Goal: Task Accomplishment & Management: Use online tool/utility

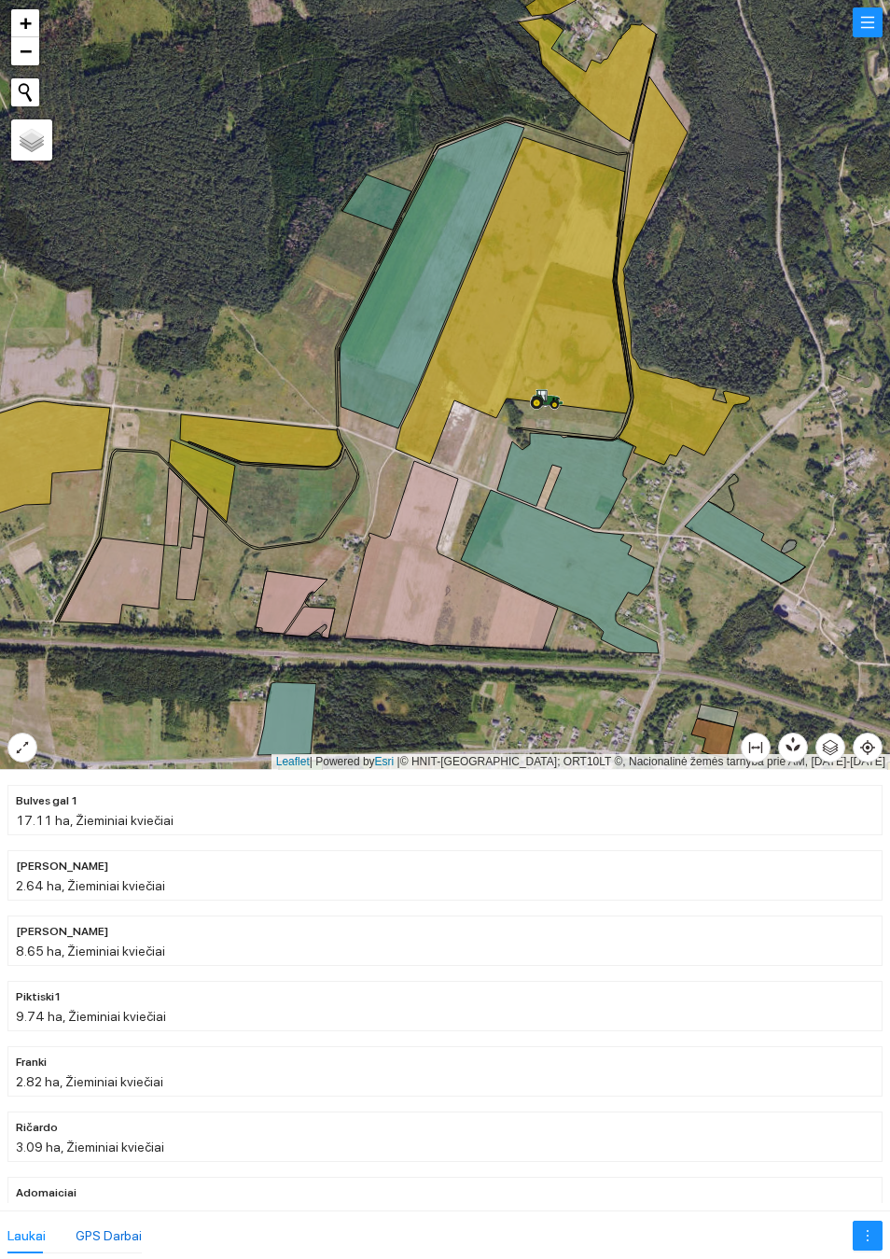
click at [101, 1234] on div "GPS Darbai" at bounding box center [109, 1235] width 66 height 21
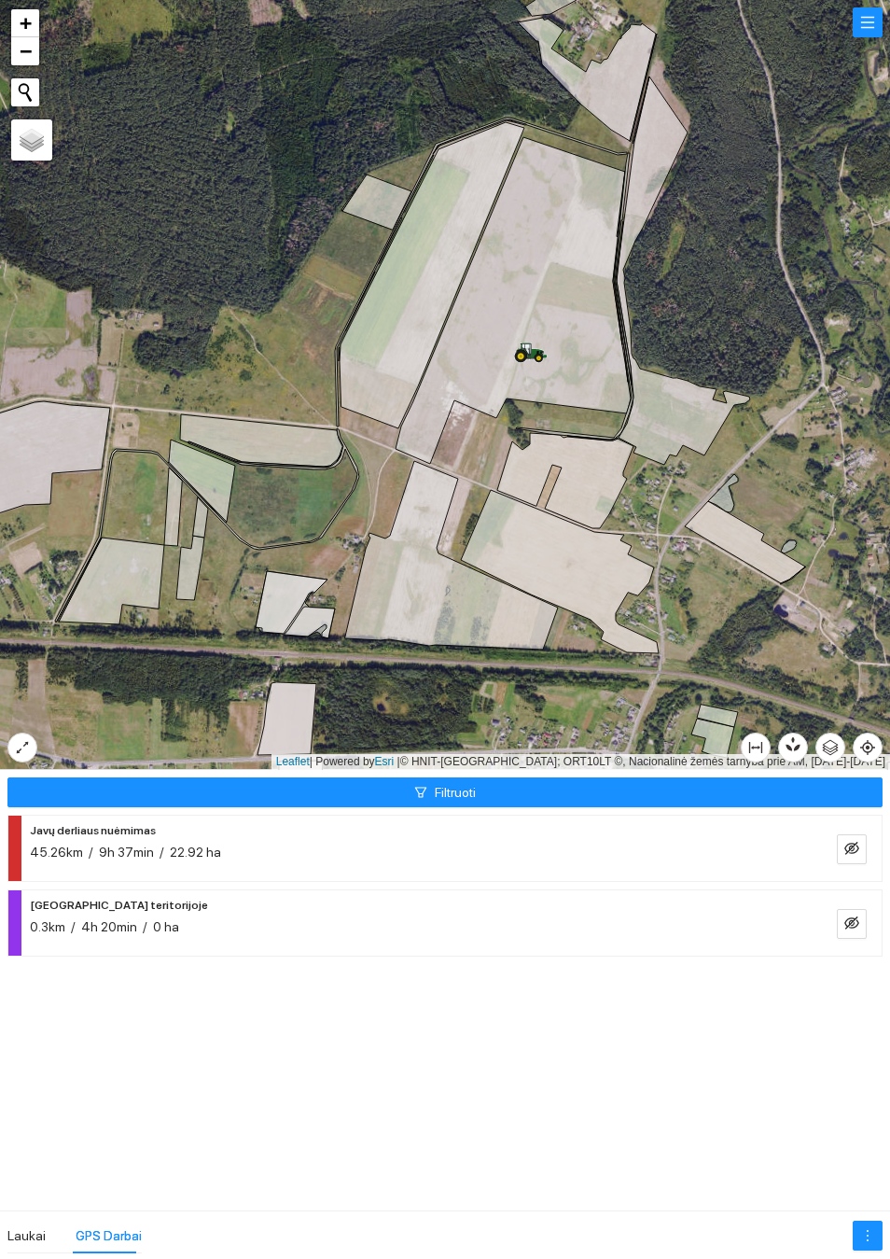
click at [842, 851] on button "button" at bounding box center [852, 849] width 30 height 30
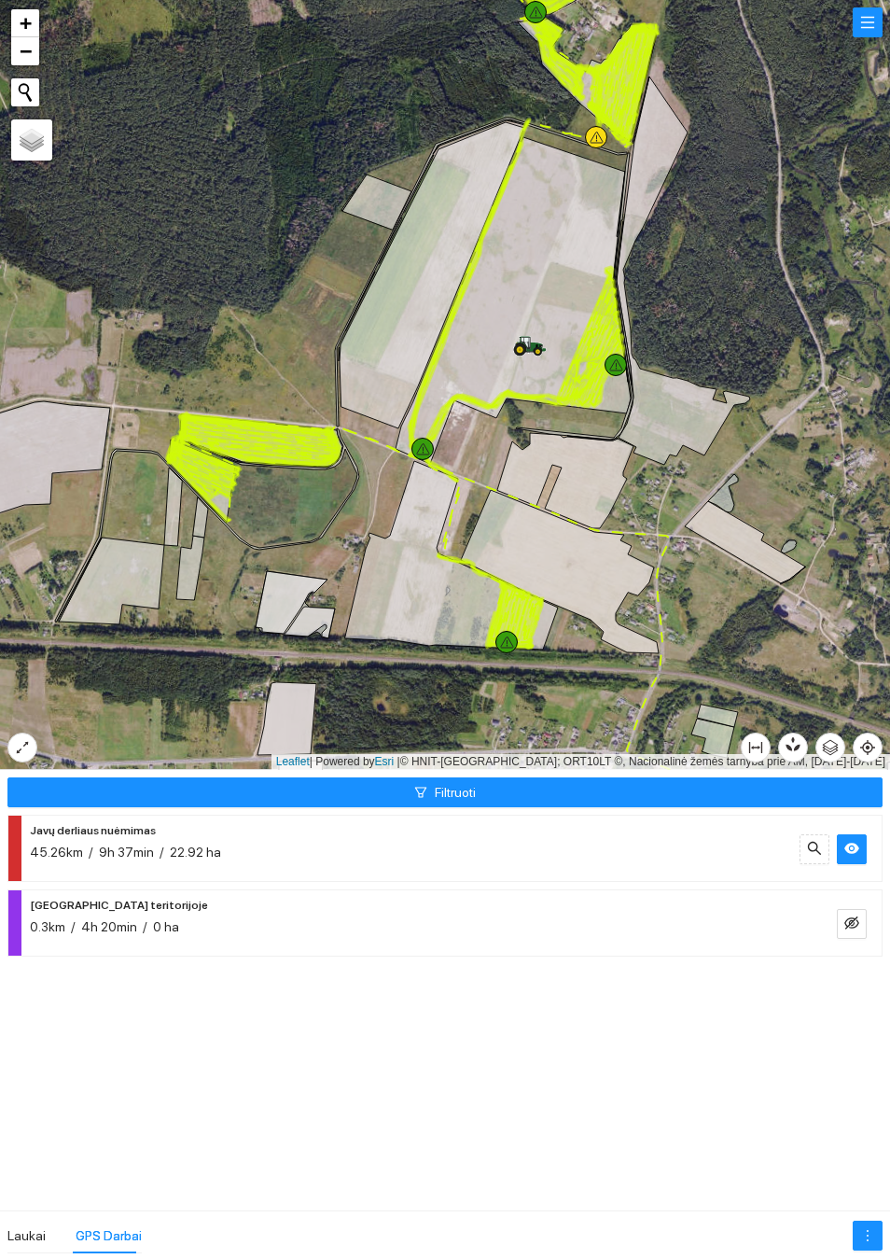
click at [848, 842] on icon "eye" at bounding box center [851, 848] width 15 height 15
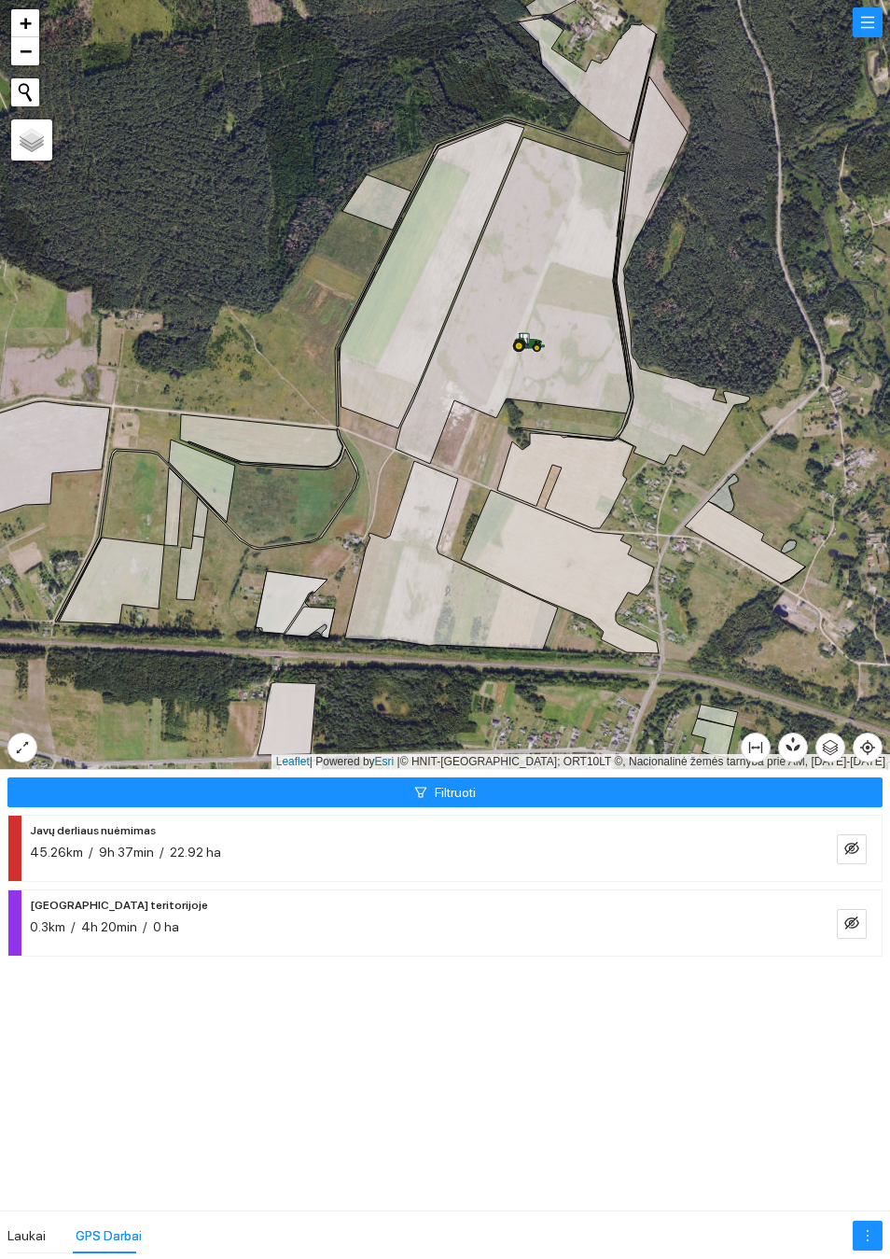
click at [598, 783] on button "Filtruoti" at bounding box center [444, 792] width 875 height 30
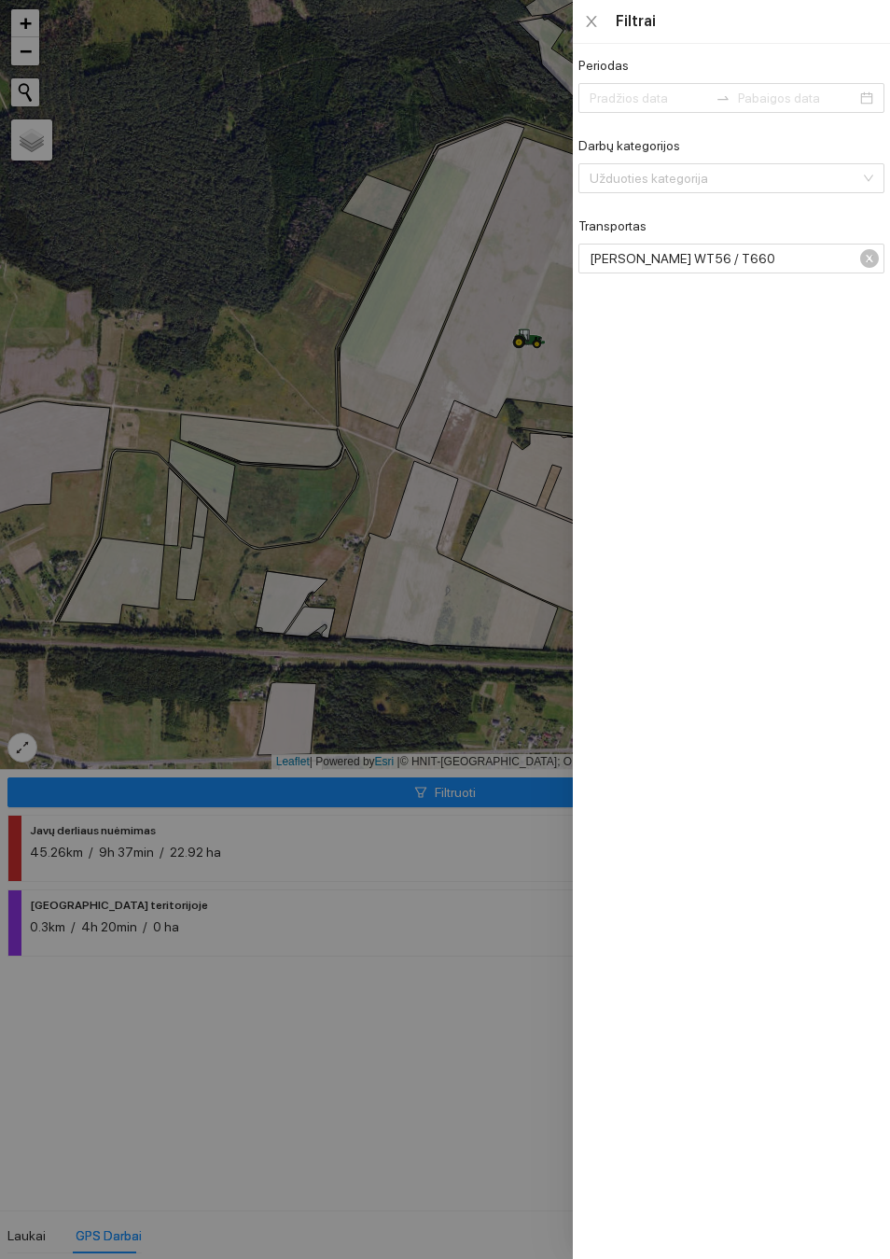
click at [879, 268] on div "[PERSON_NAME] WT56 / T660" at bounding box center [731, 259] width 306 height 30
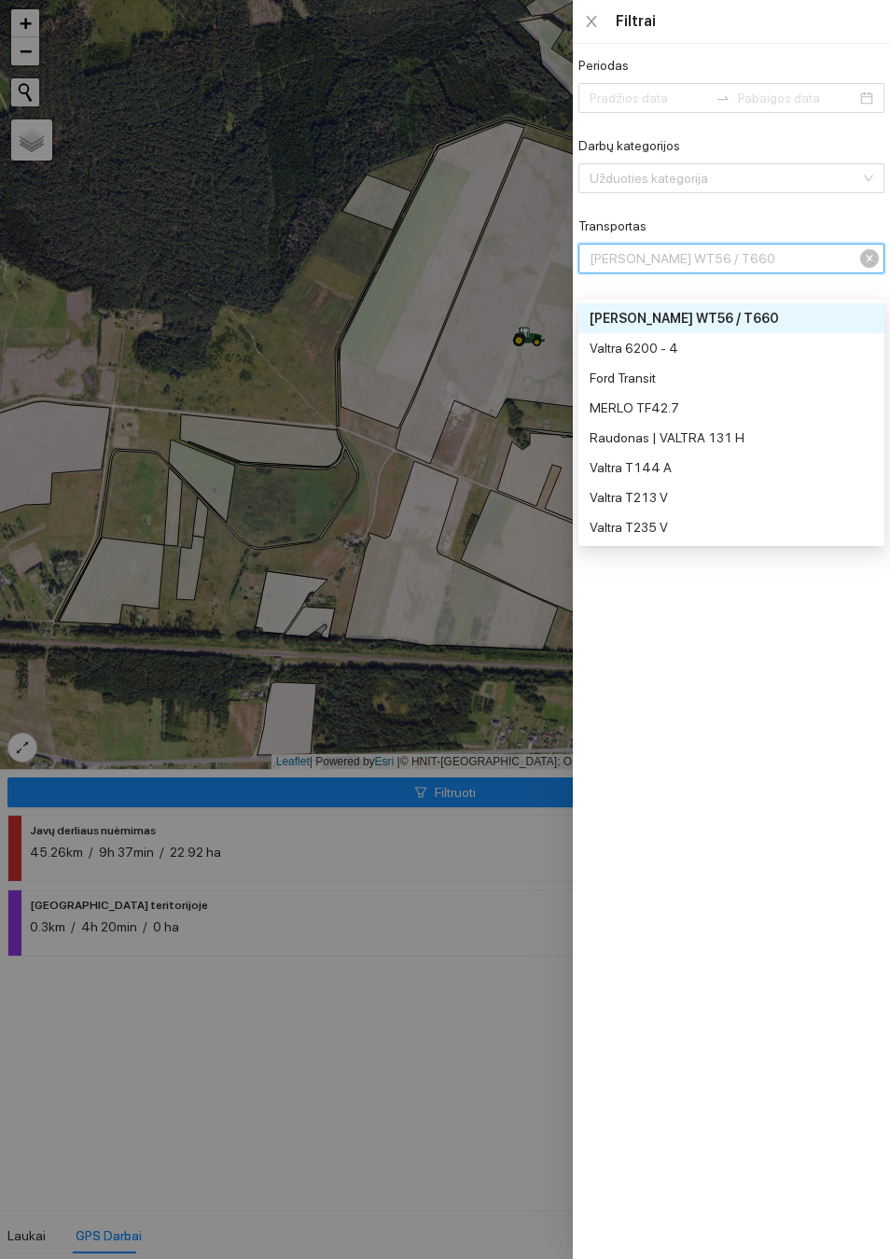
click at [875, 269] on div "[PERSON_NAME] WT56 / T660" at bounding box center [731, 259] width 306 height 30
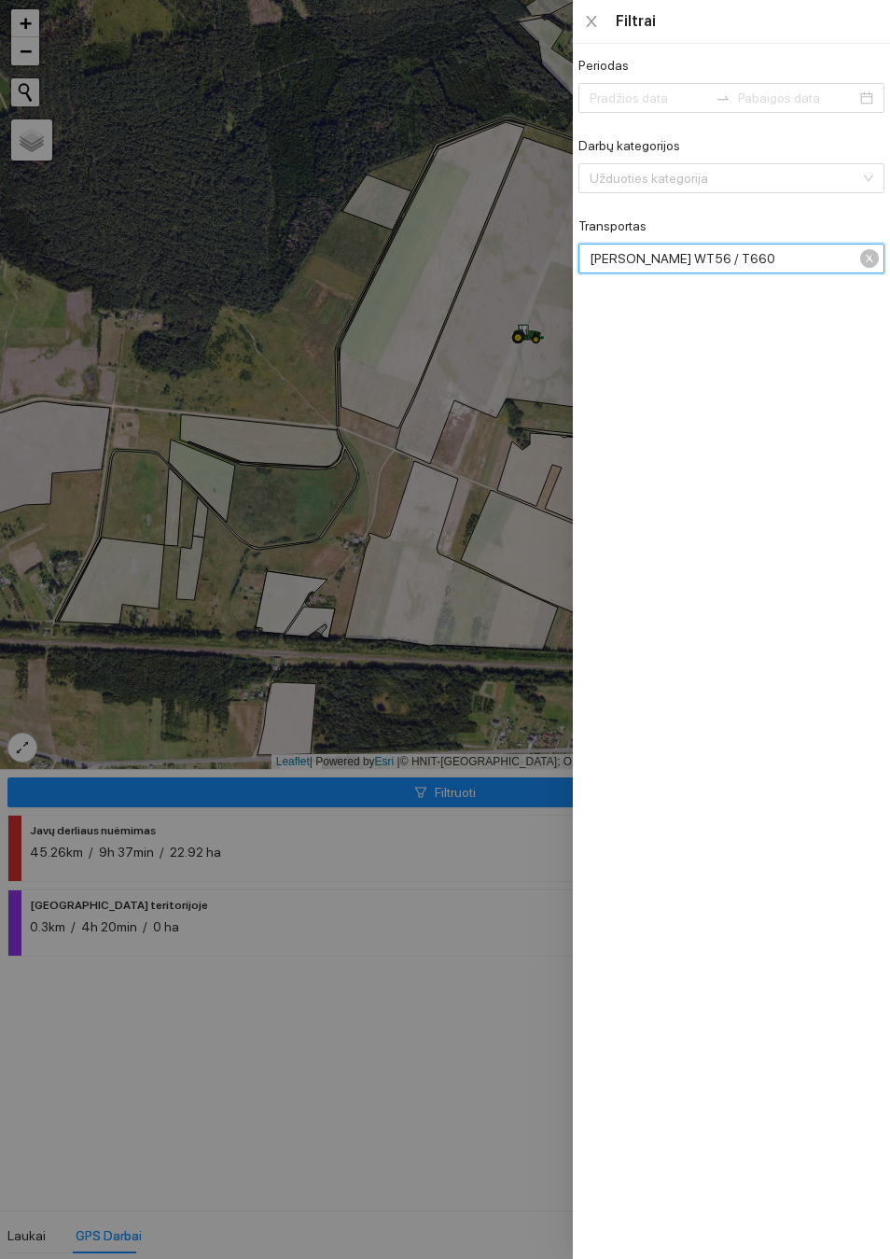
click at [869, 271] on span "[PERSON_NAME] WT56 / T660" at bounding box center [730, 258] width 280 height 28
click at [480, 642] on div at bounding box center [445, 629] width 890 height 1259
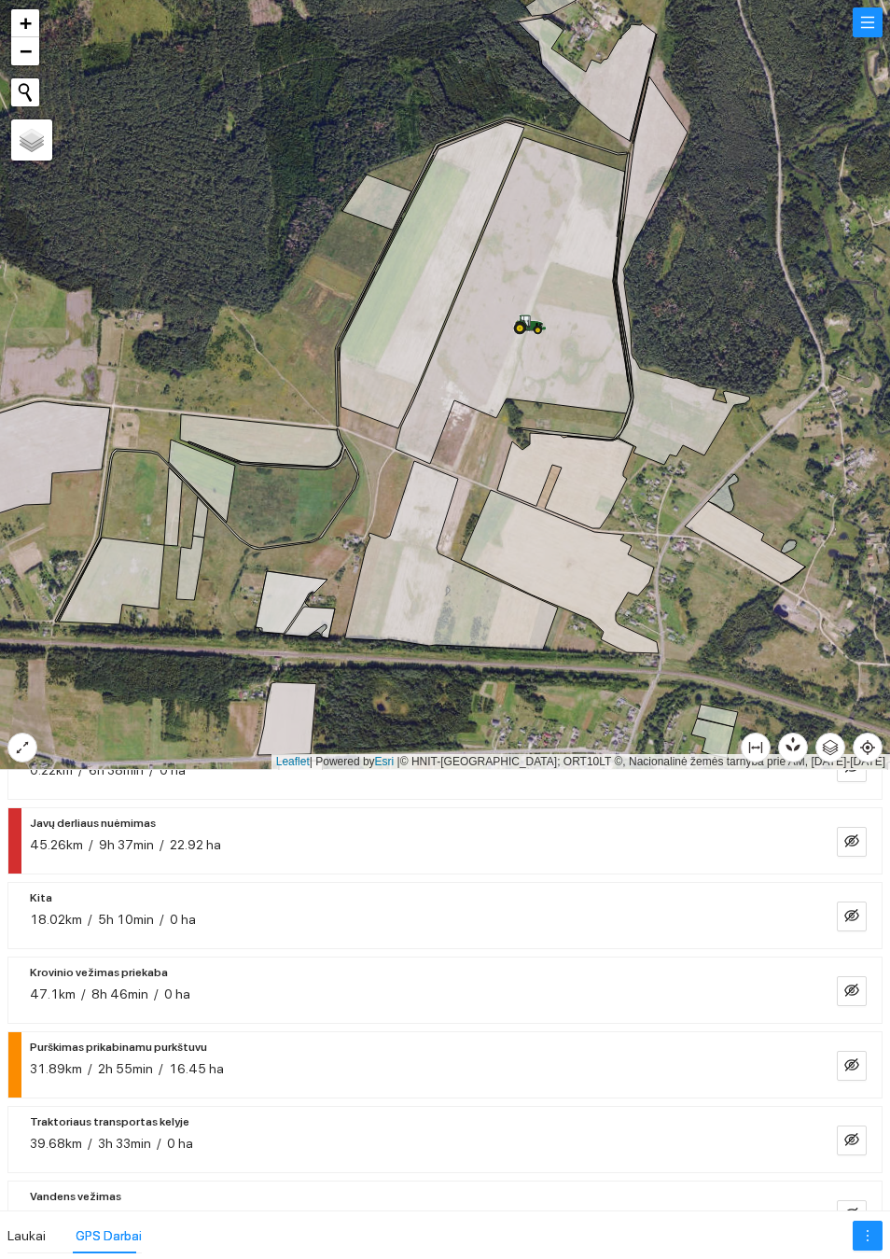
scroll to position [230, 0]
click at [848, 1139] on icon "eye-invisible" at bounding box center [851, 1140] width 15 height 15
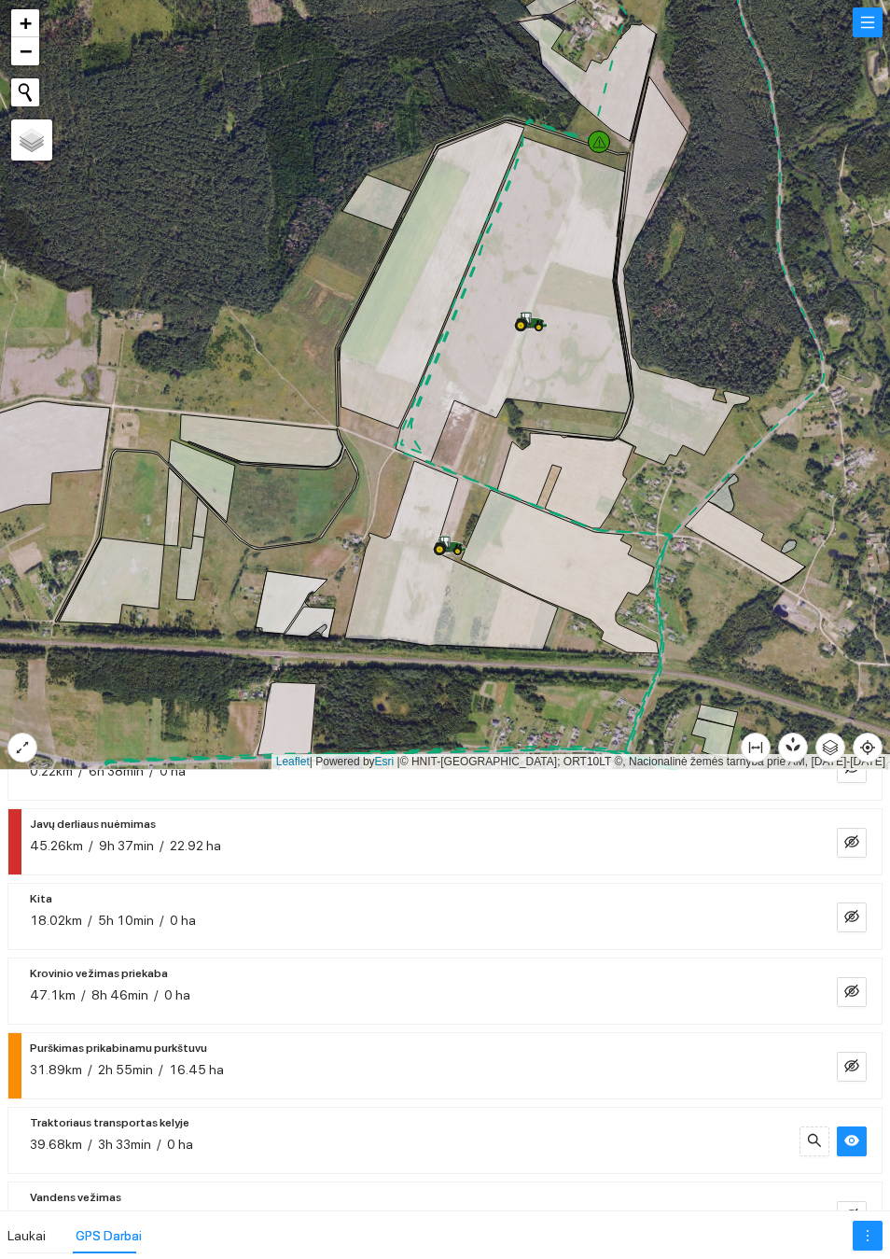
click at [849, 1133] on icon "eye" at bounding box center [851, 1140] width 15 height 15
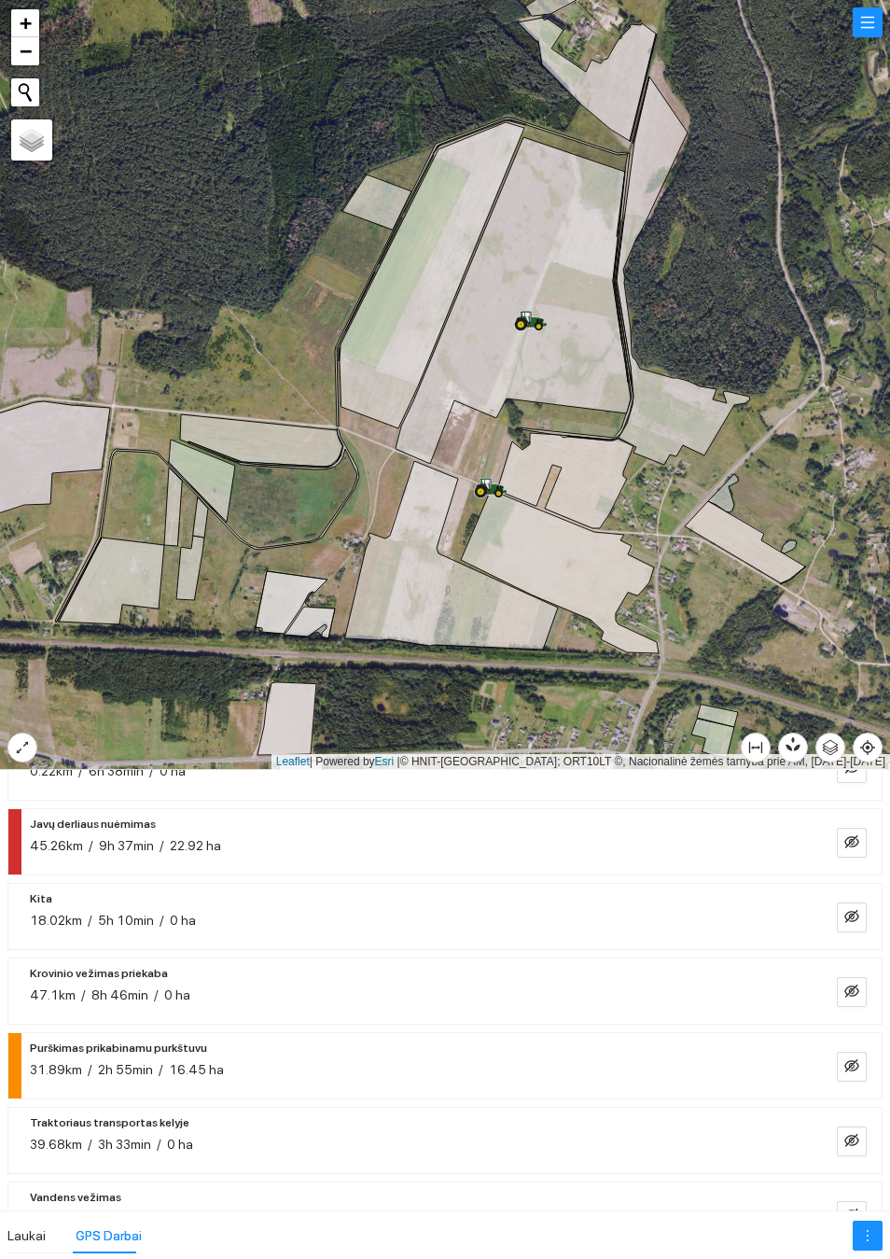
click at [850, 1127] on button "button" at bounding box center [852, 1141] width 30 height 30
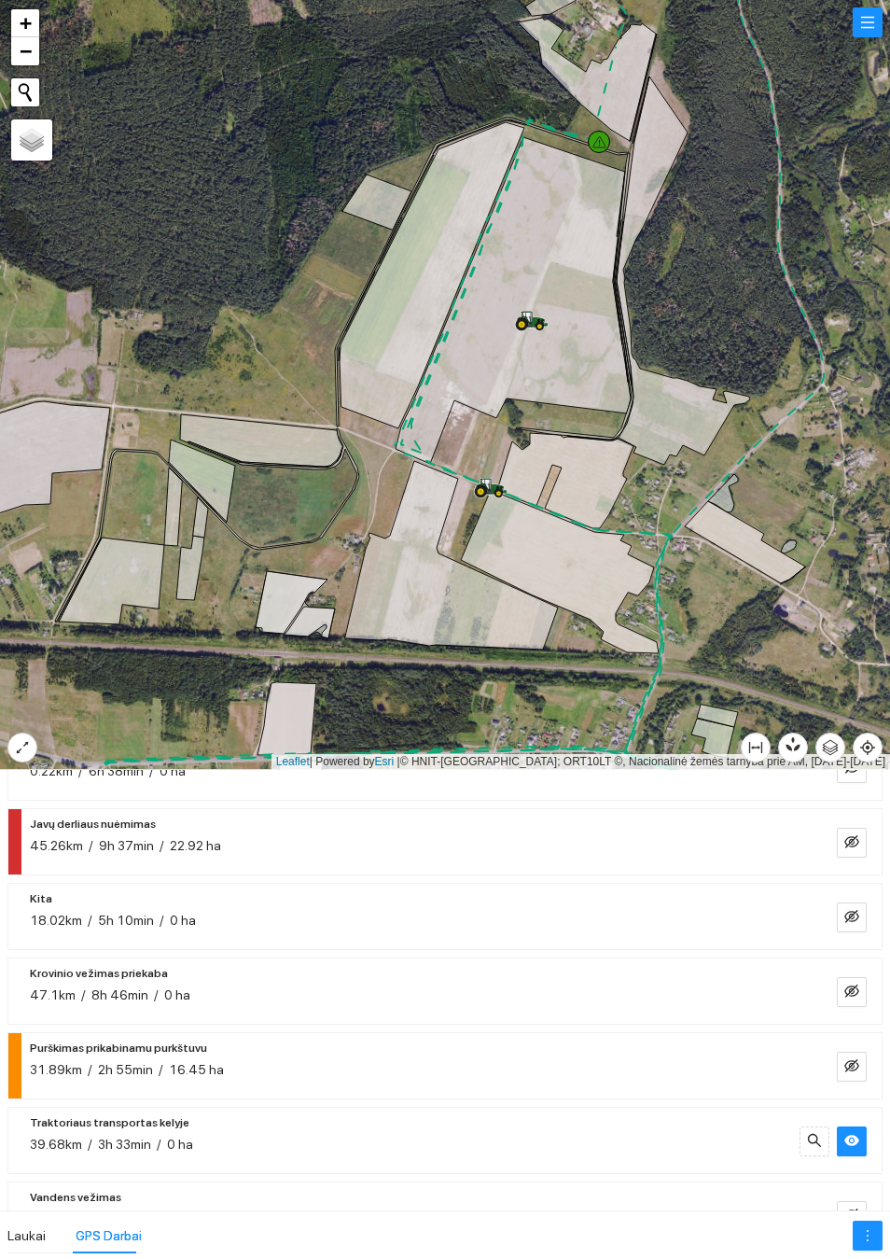
click at [852, 1126] on button "button" at bounding box center [852, 1141] width 30 height 30
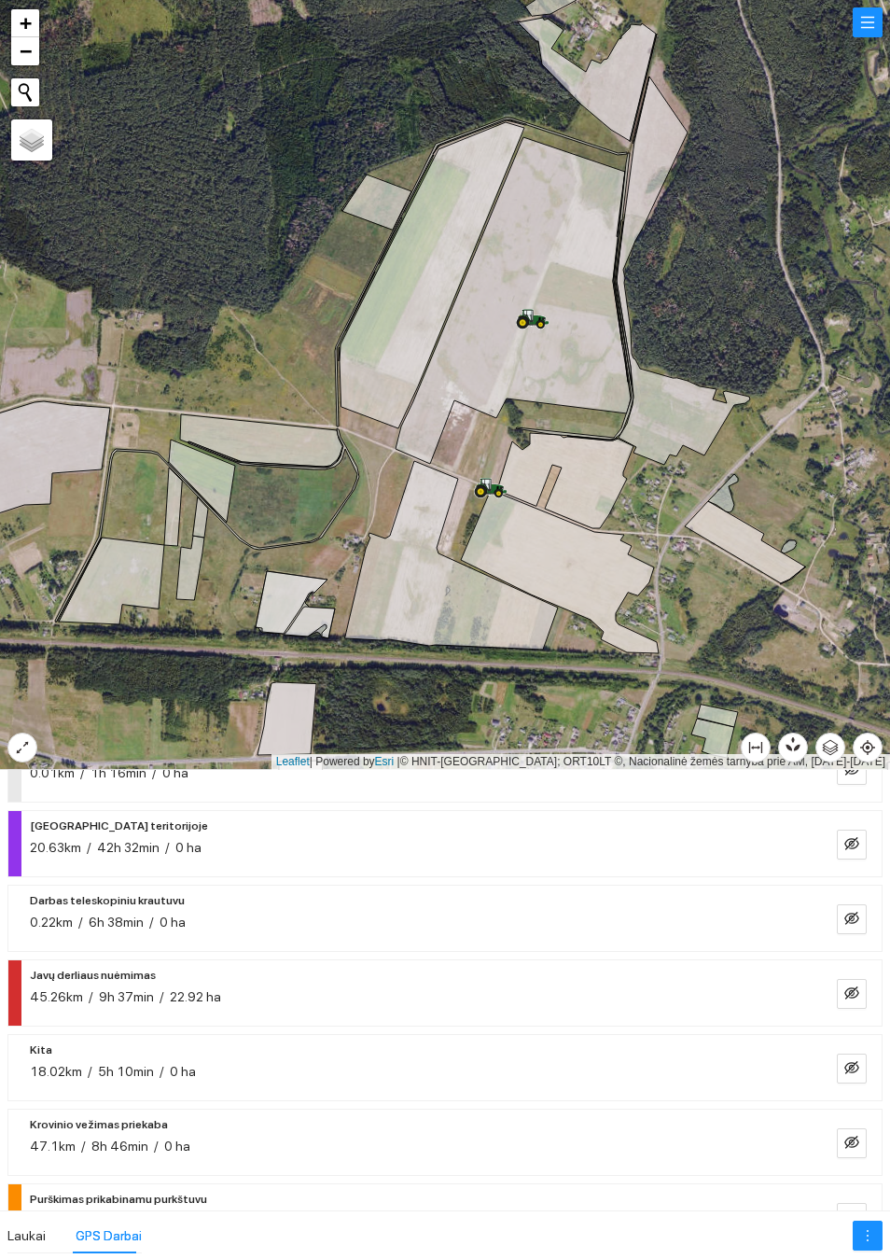
scroll to position [63, 0]
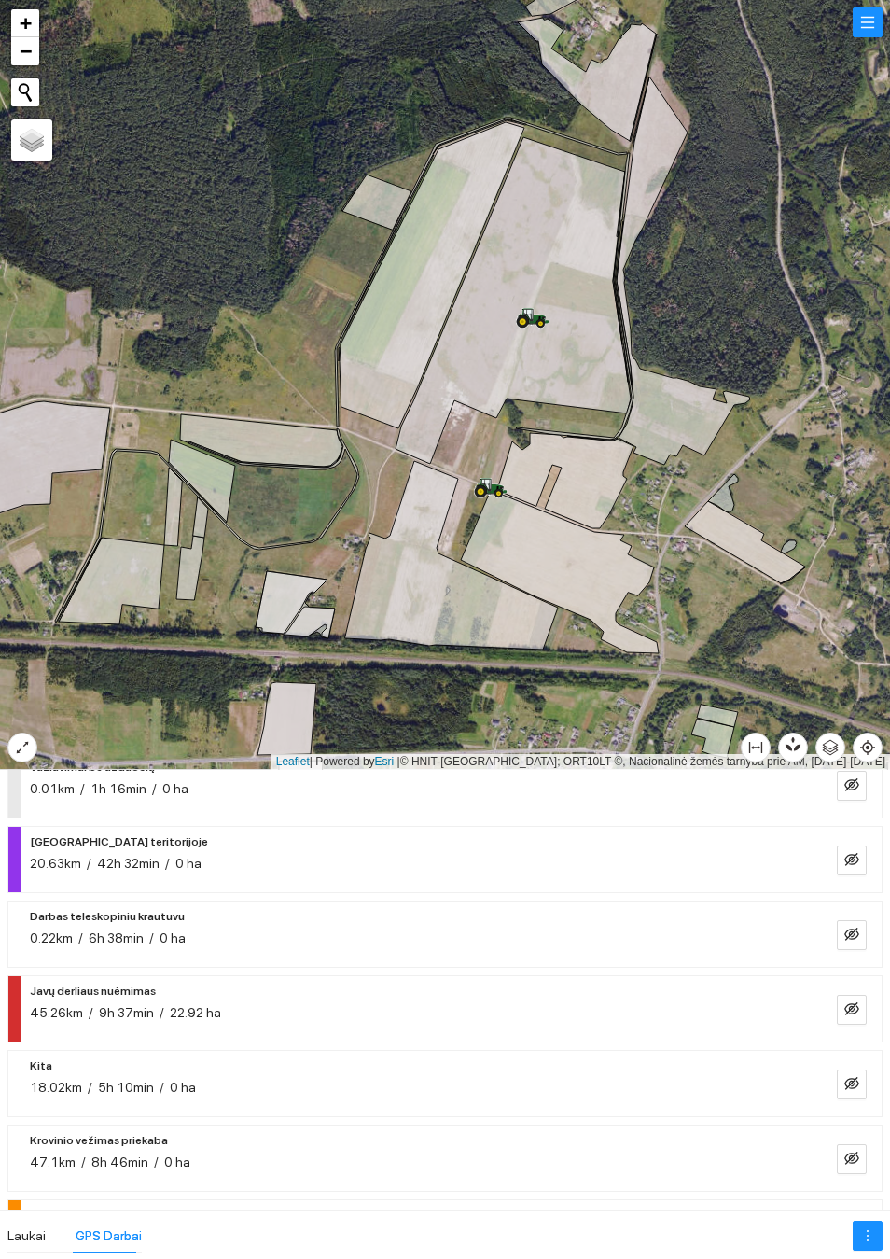
click at [843, 1085] on button "button" at bounding box center [852, 1084] width 30 height 30
click at [828, 1073] on button "button" at bounding box center [815, 1084] width 30 height 30
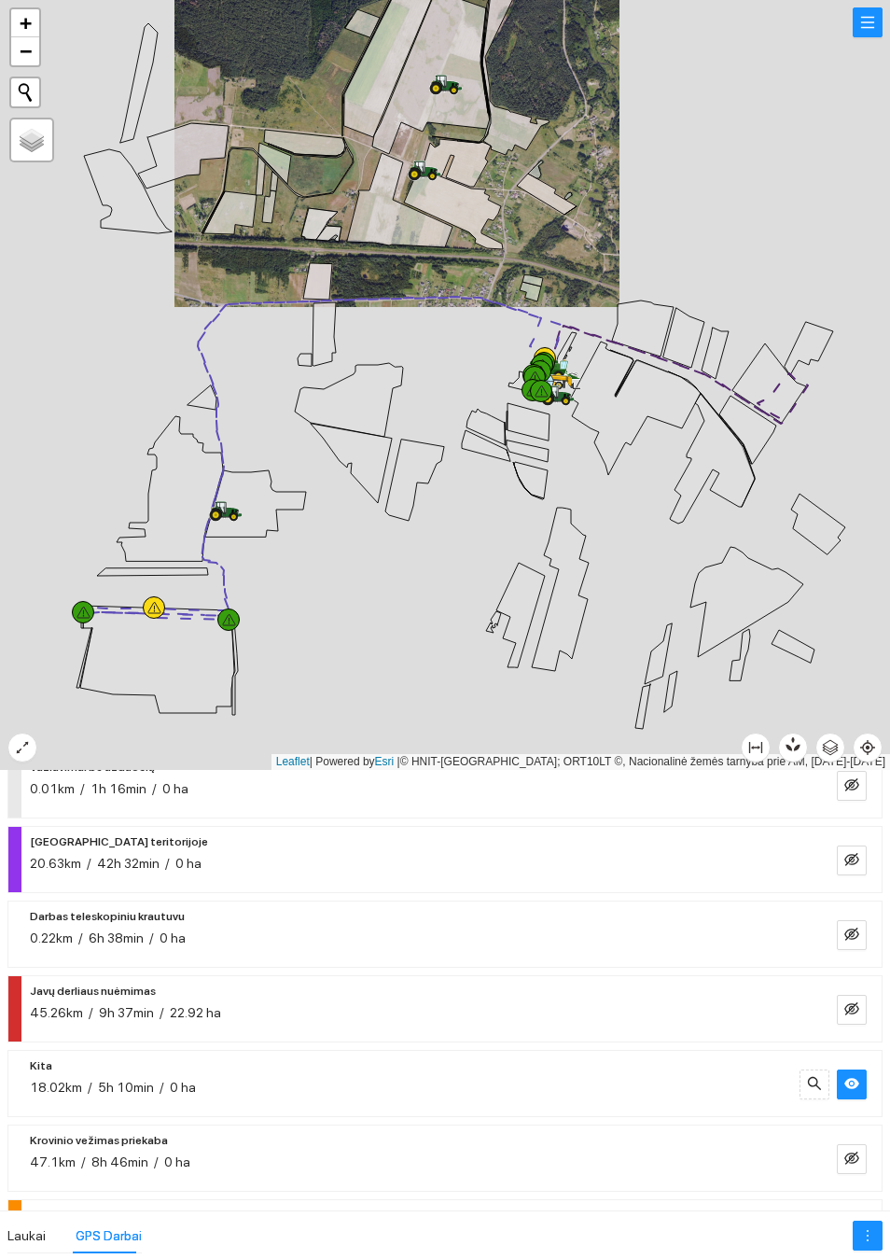
click at [848, 1078] on icon "eye" at bounding box center [851, 1083] width 15 height 15
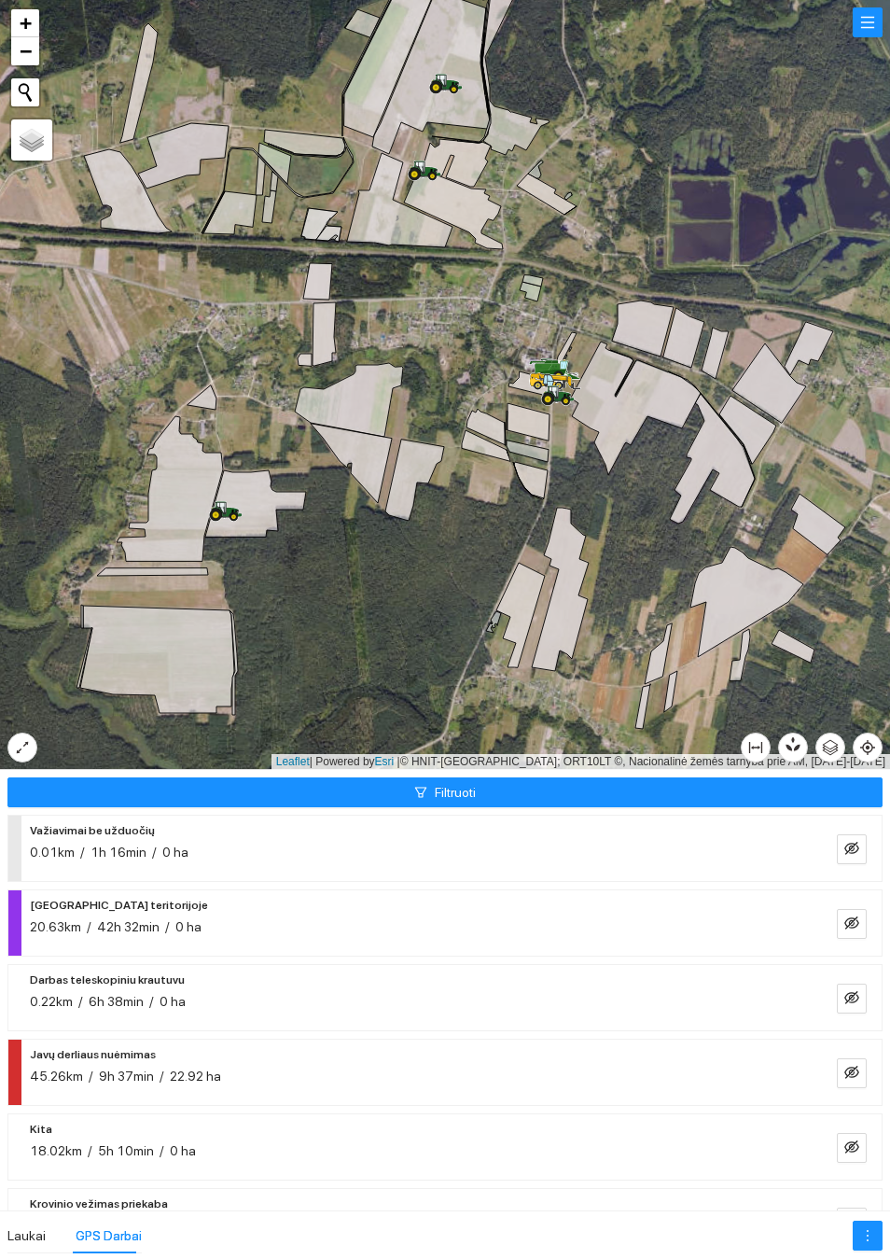
scroll to position [0, 0]
click at [846, 845] on icon "eye-invisible" at bounding box center [851, 848] width 15 height 13
click at [846, 859] on button "button" at bounding box center [852, 849] width 30 height 30
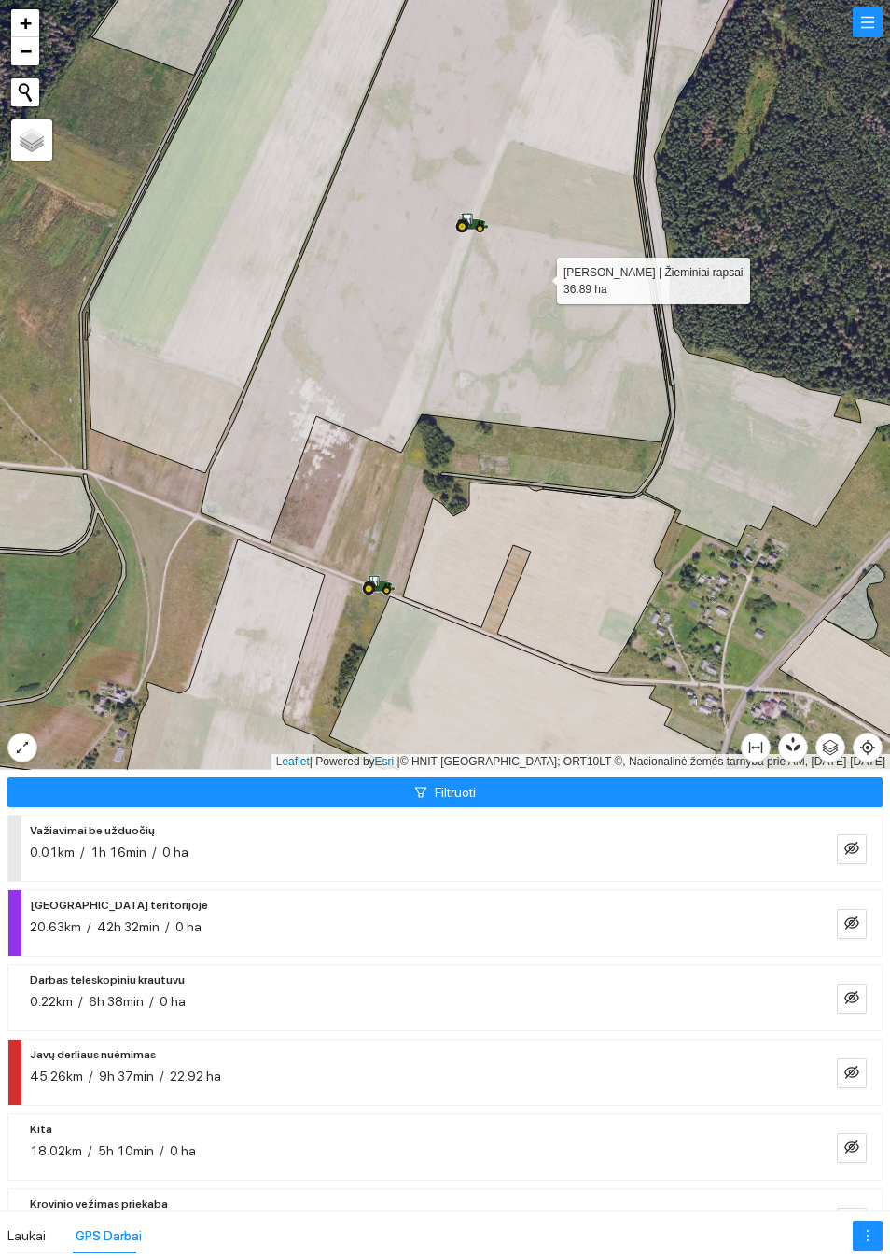
click at [504, 331] on icon at bounding box center [435, 233] width 469 height 620
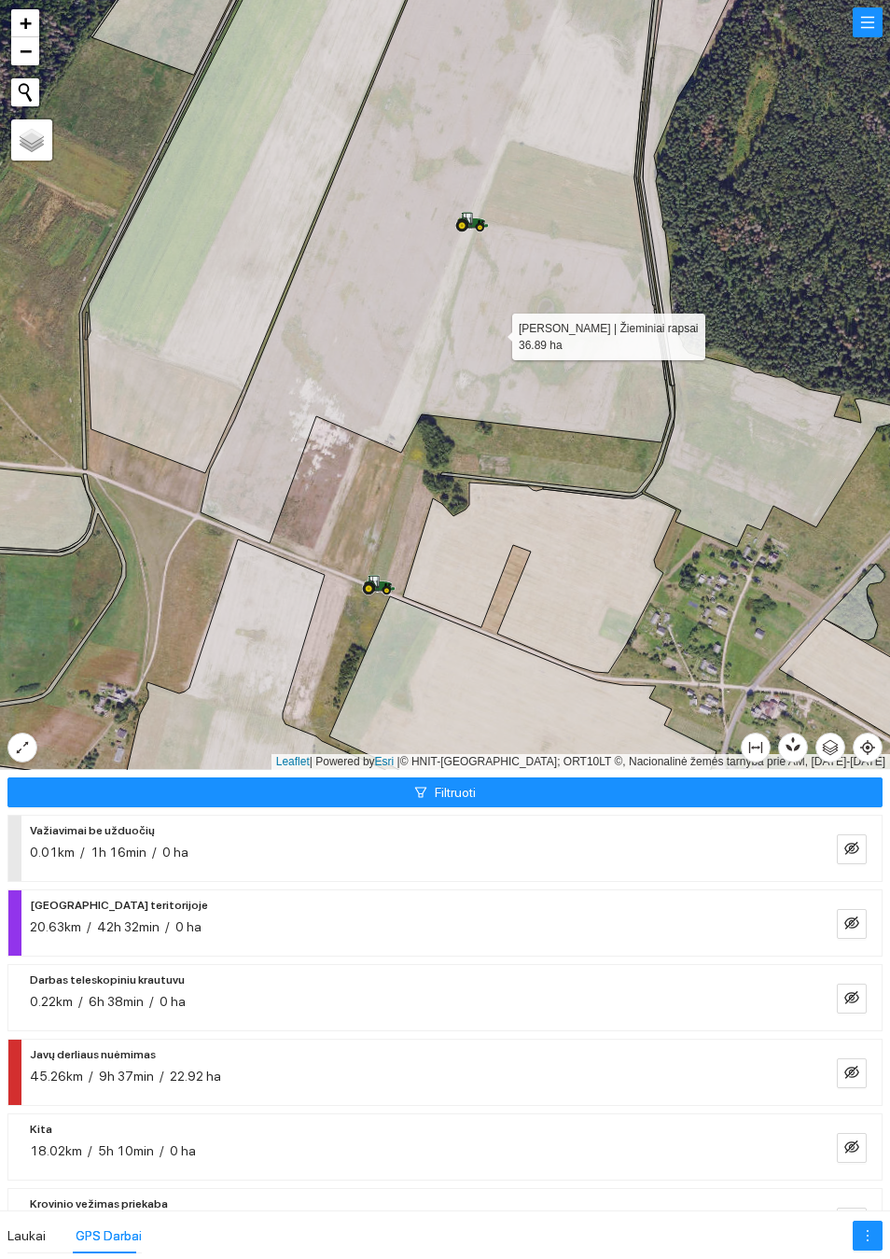
click at [495, 332] on icon at bounding box center [435, 233] width 469 height 620
click at [439, 346] on icon at bounding box center [435, 233] width 469 height 620
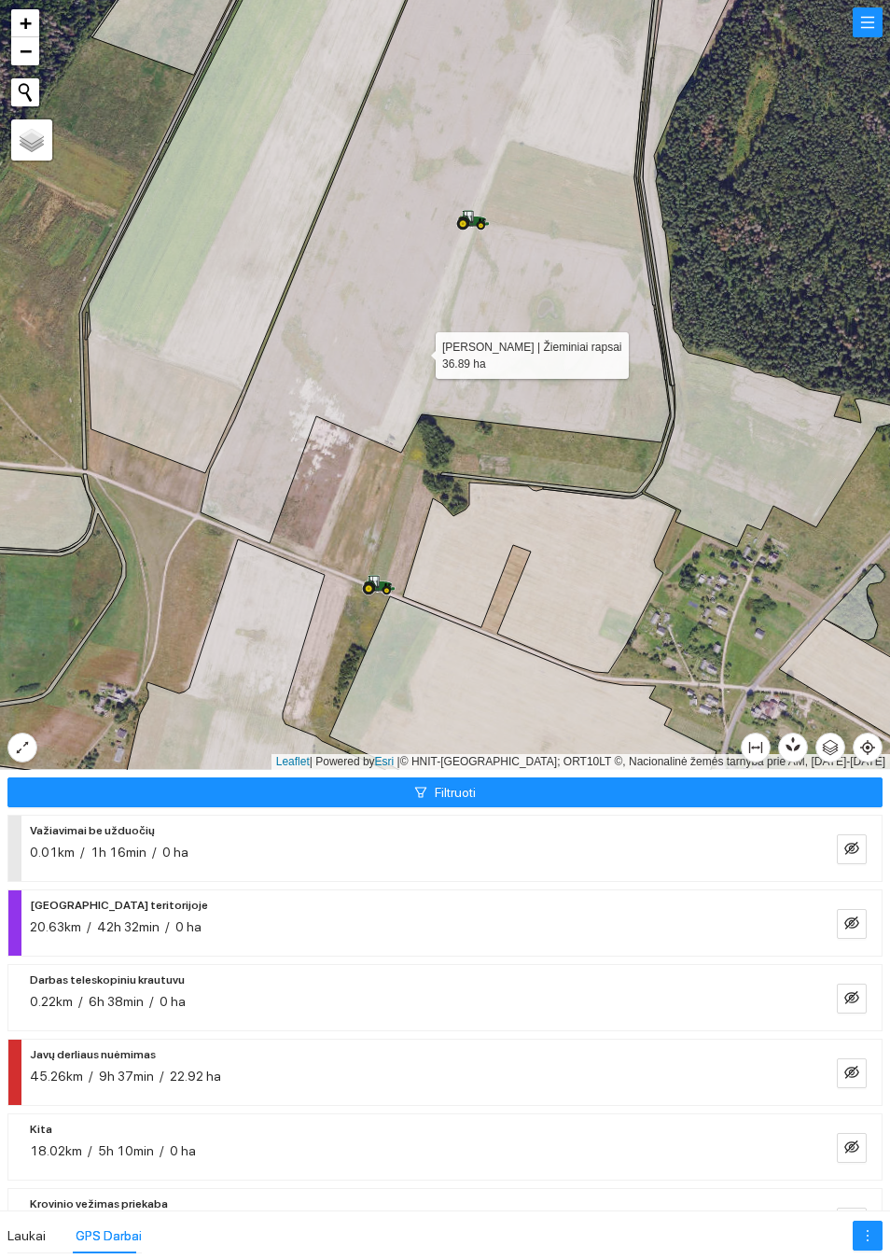
click at [418, 351] on icon at bounding box center [435, 233] width 469 height 620
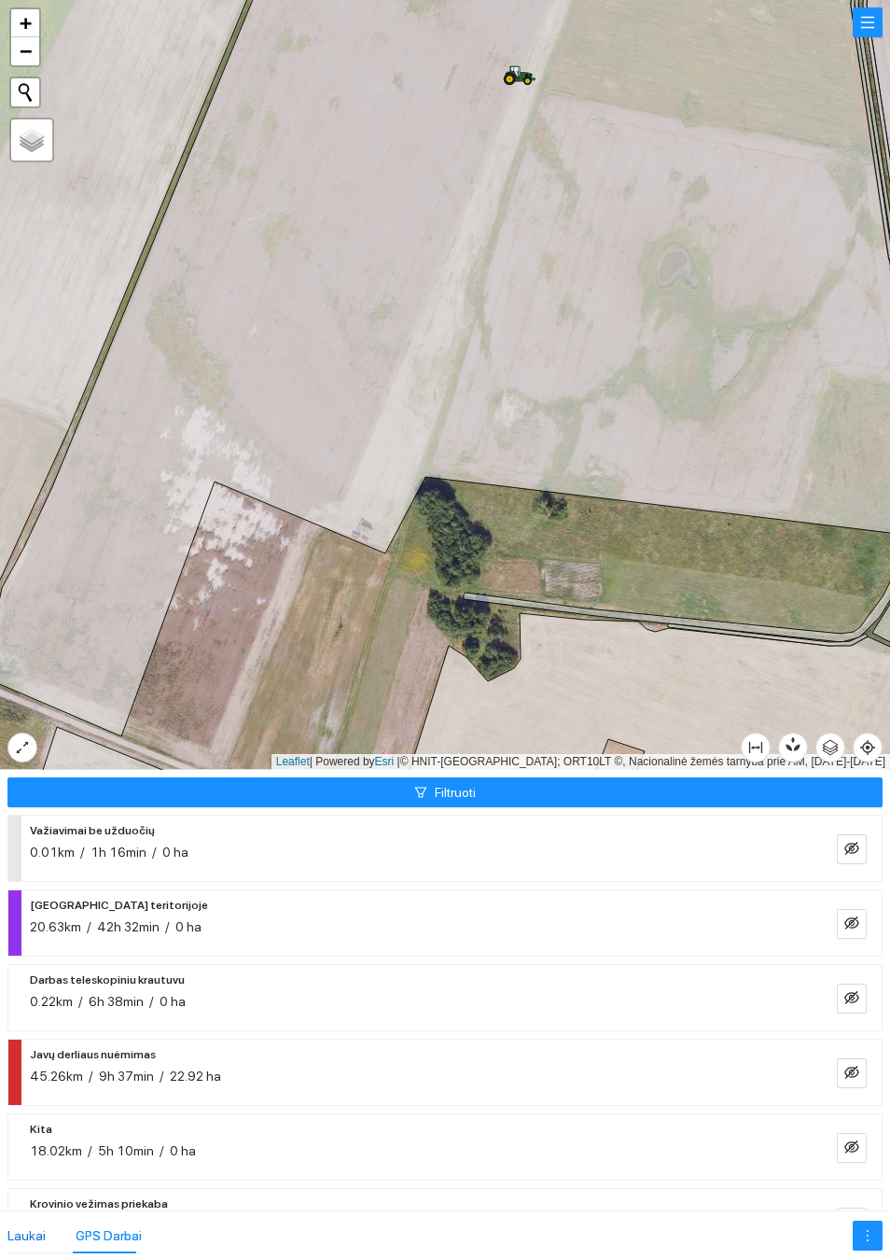
click at [32, 1226] on div "Laukai" at bounding box center [26, 1235] width 38 height 21
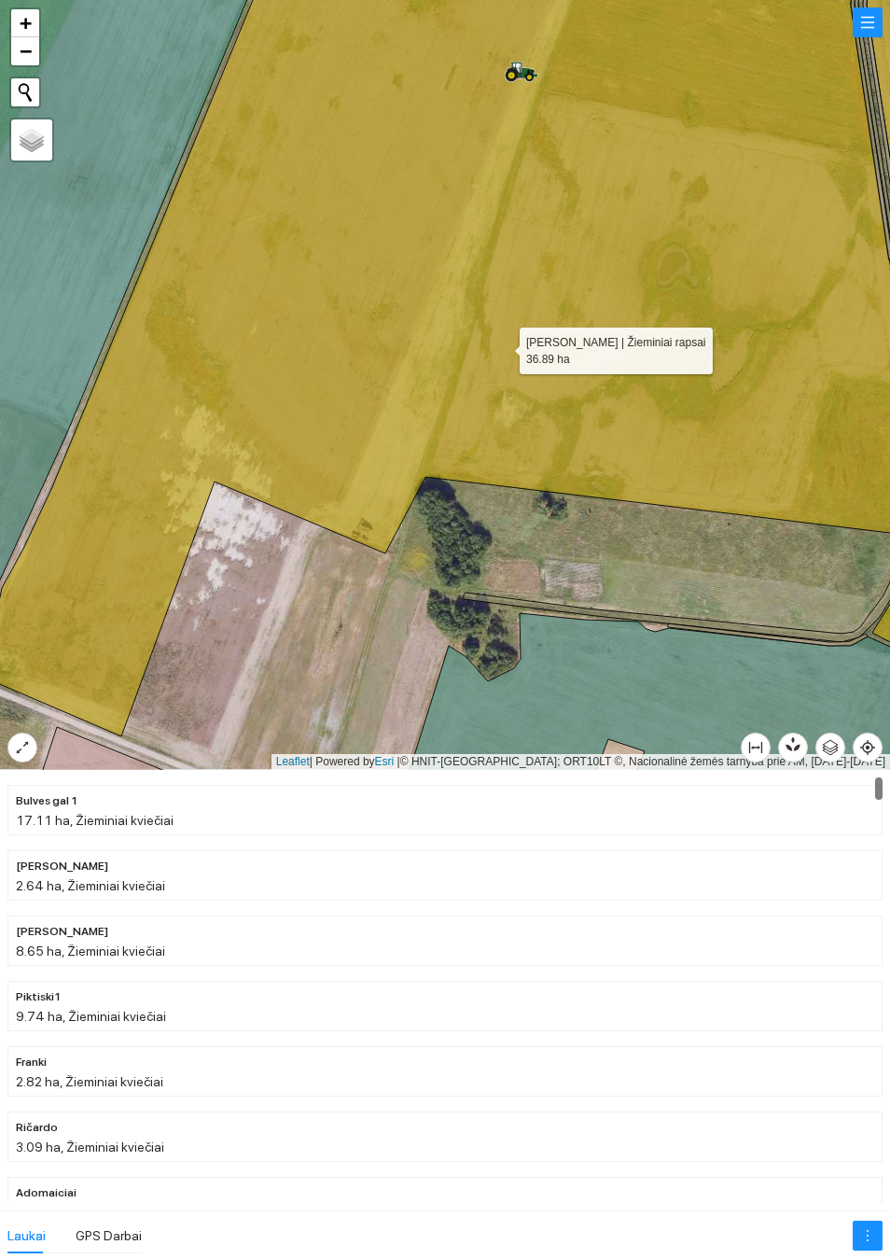
click at [503, 346] on icon at bounding box center [452, 328] width 940 height 815
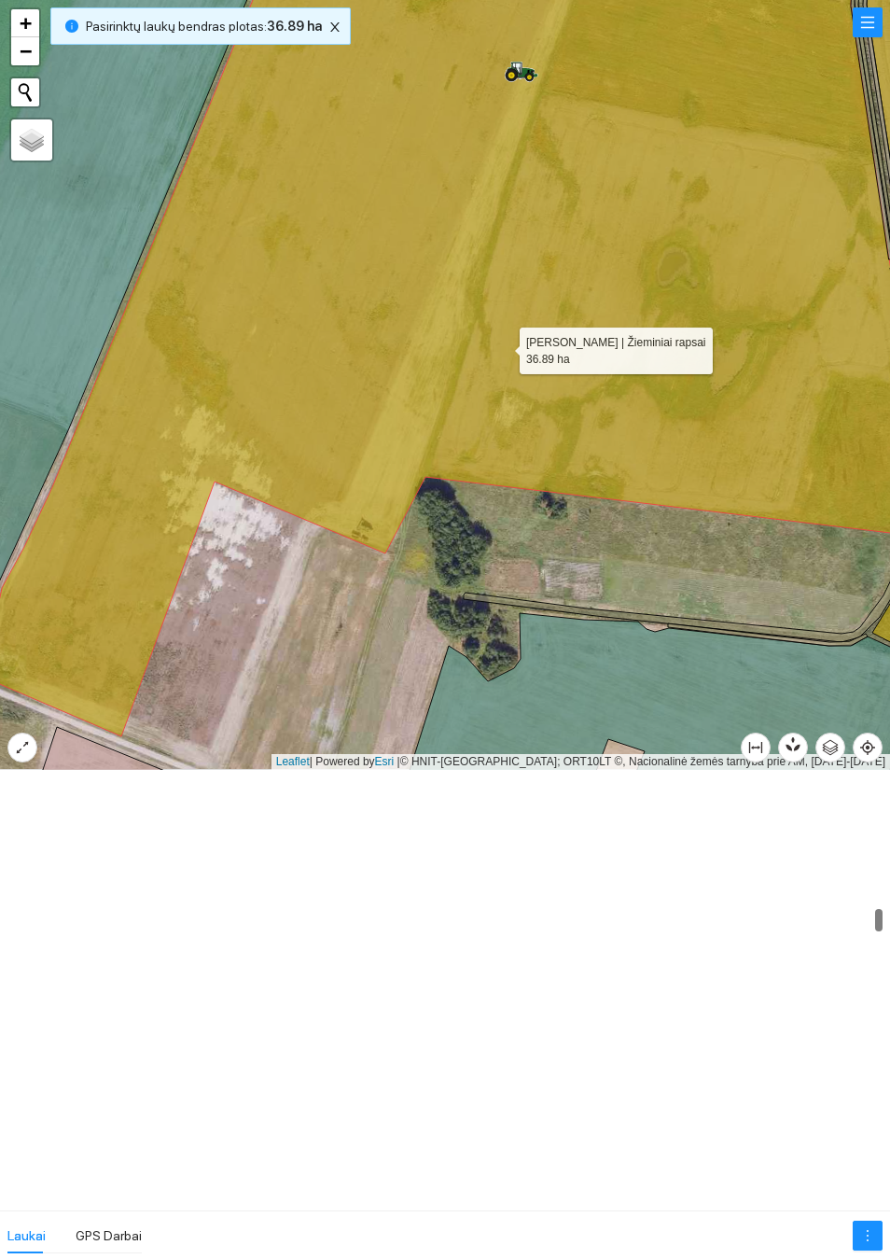
scroll to position [2411, 0]
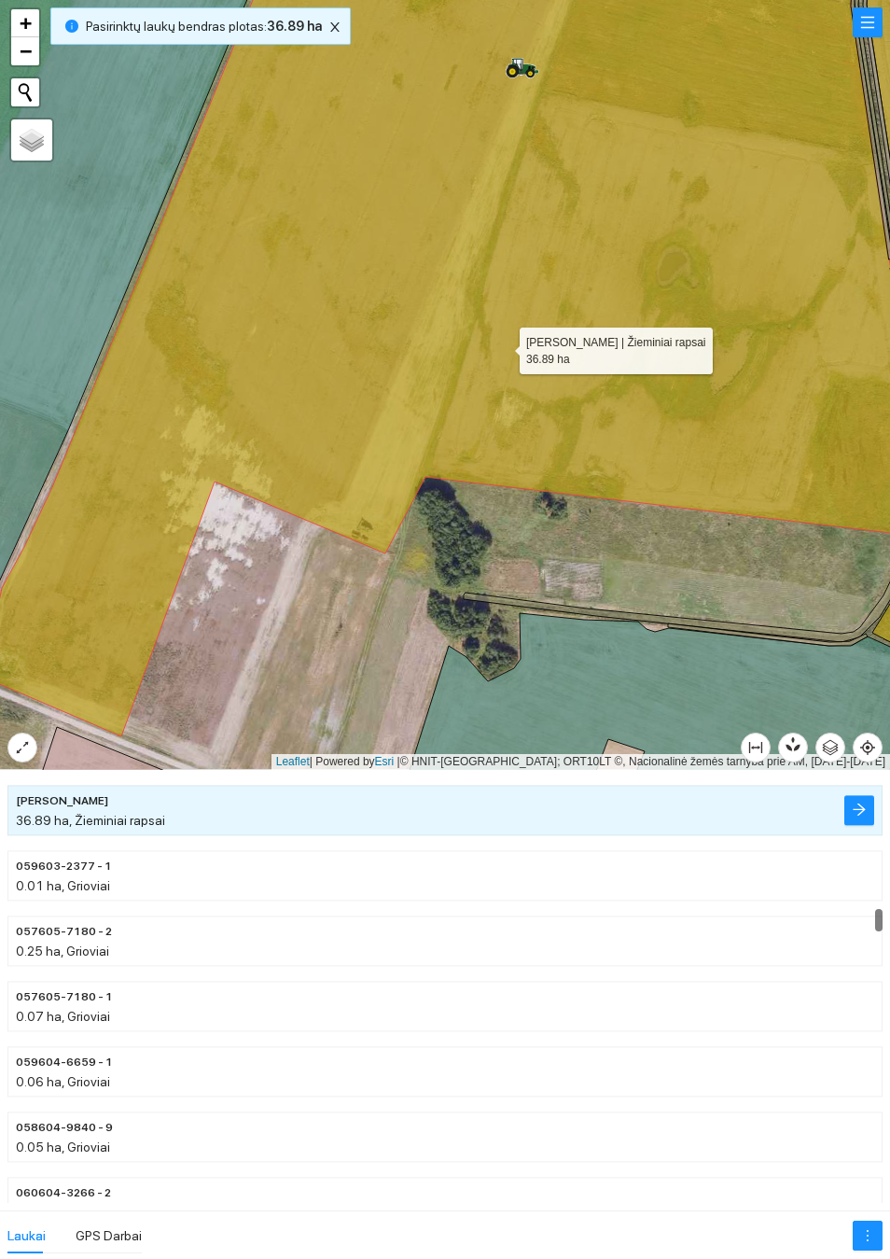
click at [848, 814] on button "button" at bounding box center [859, 810] width 30 height 30
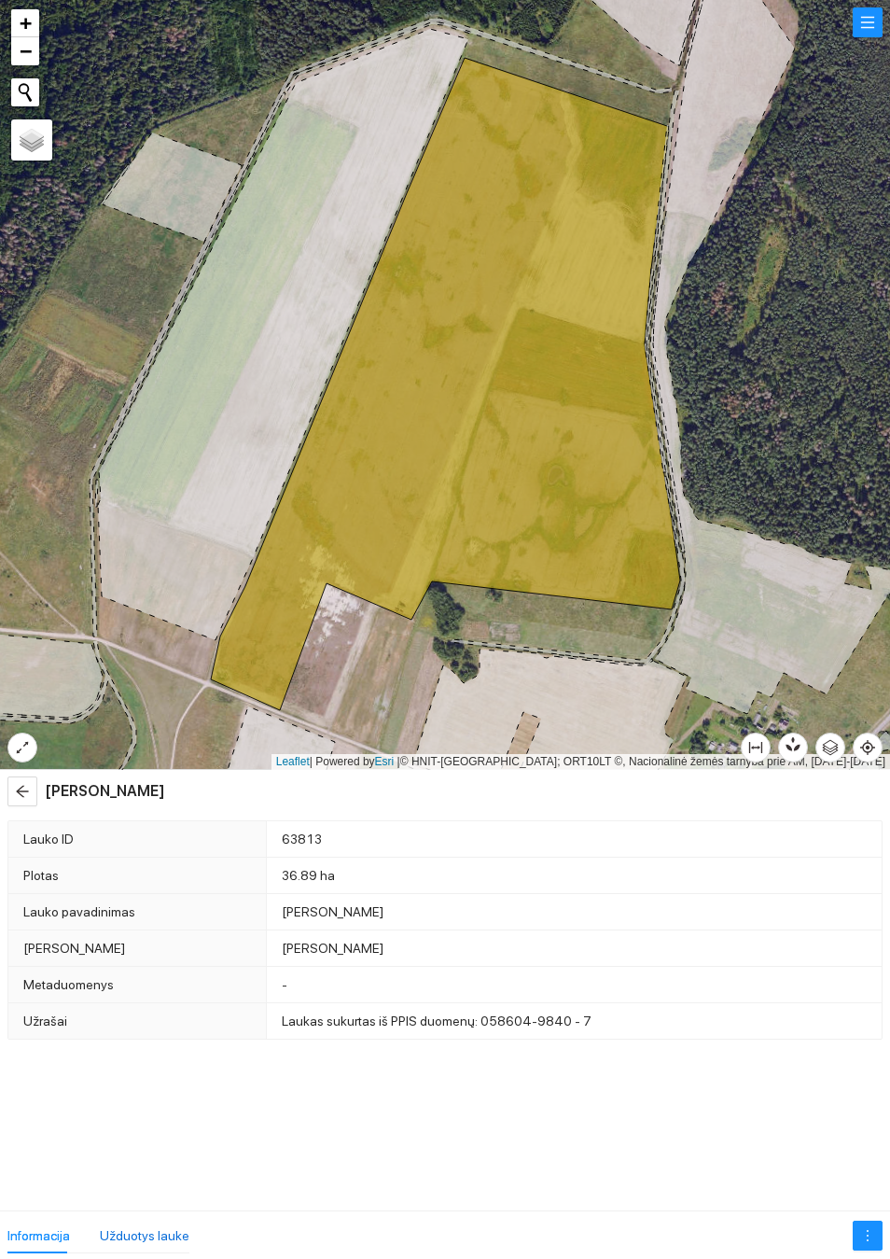
click at [146, 1230] on div "Užduotys lauke" at bounding box center [145, 1235] width 90 height 21
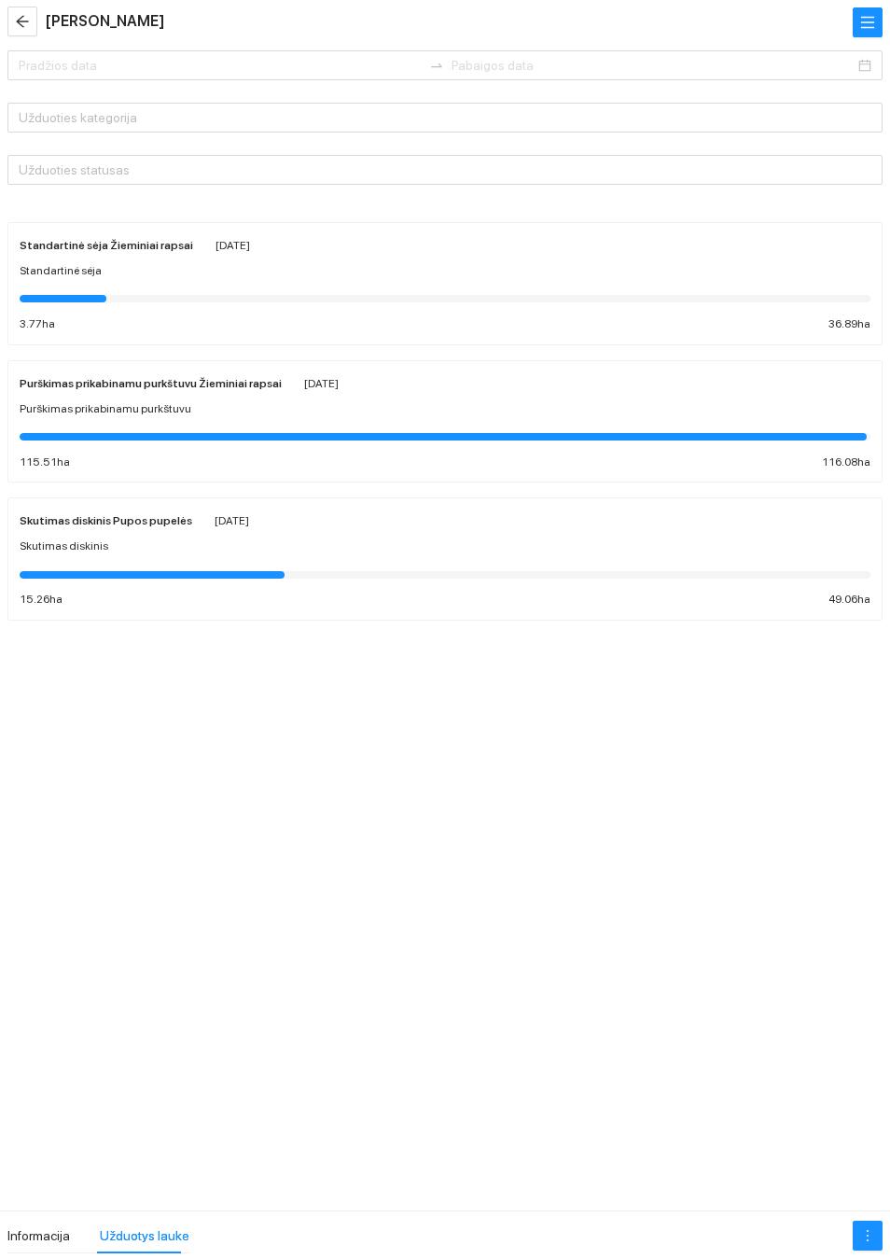
click at [711, 255] on div "Standartinė sėja Žieminiai rapsai [DATE]" at bounding box center [445, 244] width 851 height 21
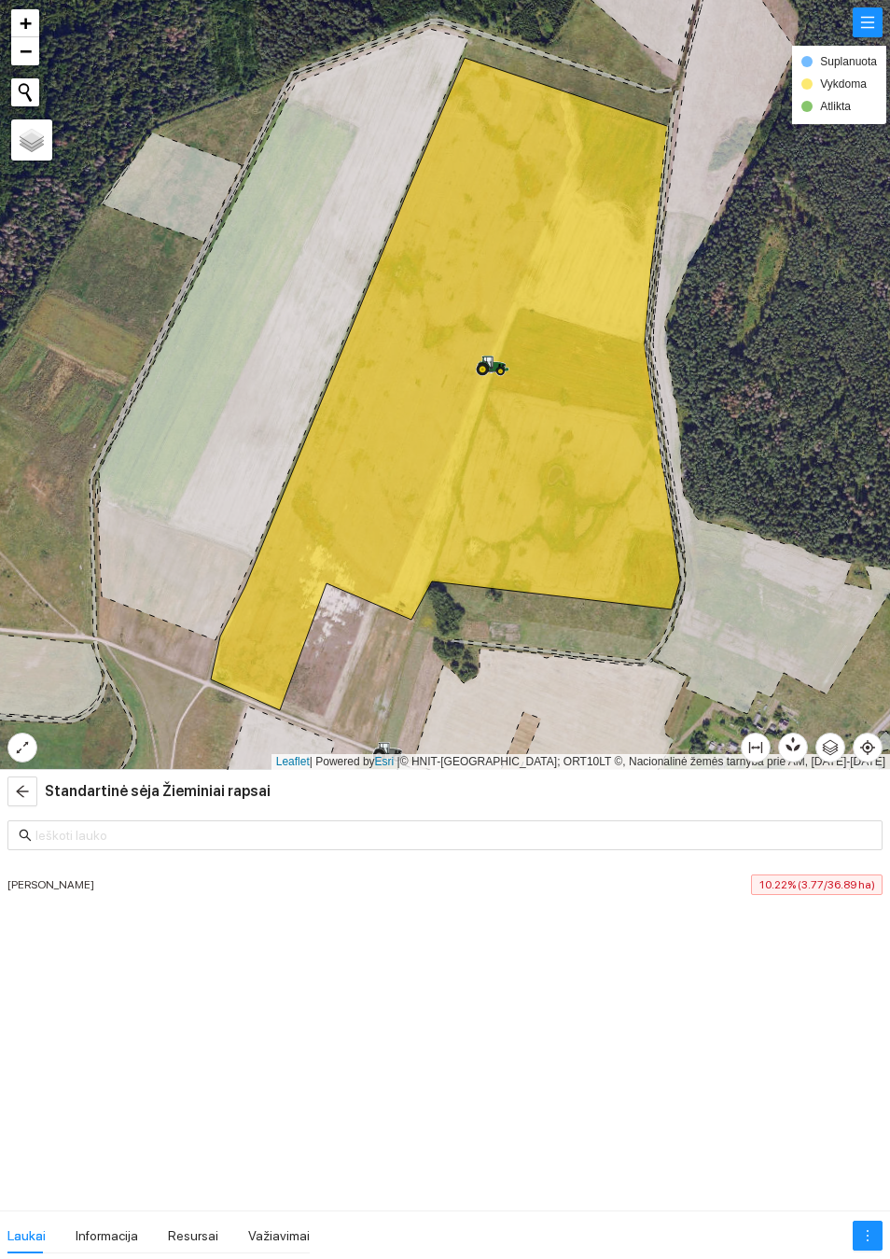
click at [838, 888] on span "10.22% (3.77/36.89 ha)" at bounding box center [817, 884] width 132 height 21
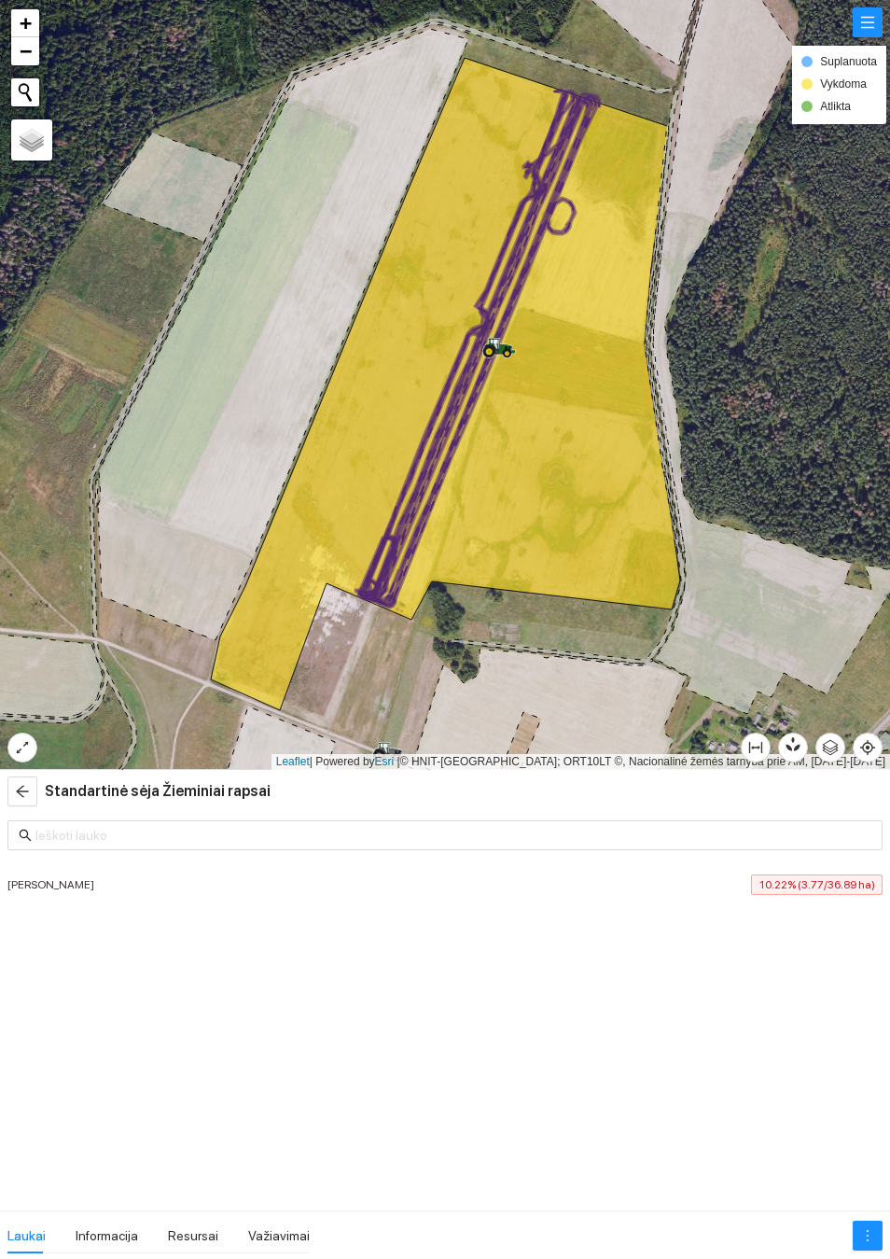
click at [30, 794] on span "arrow-left" at bounding box center [22, 791] width 28 height 15
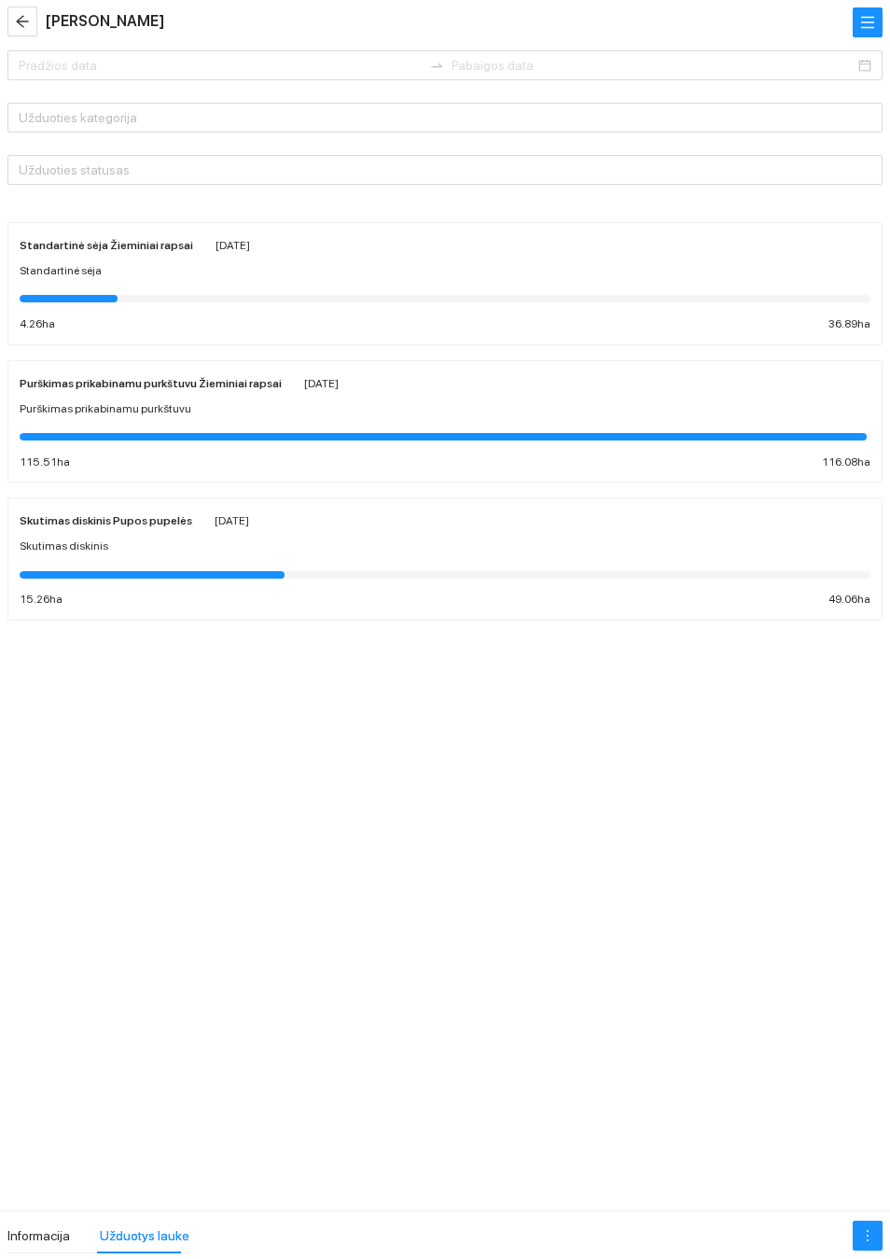
click at [27, 29] on icon "arrow-left" at bounding box center [22, 21] width 15 height 15
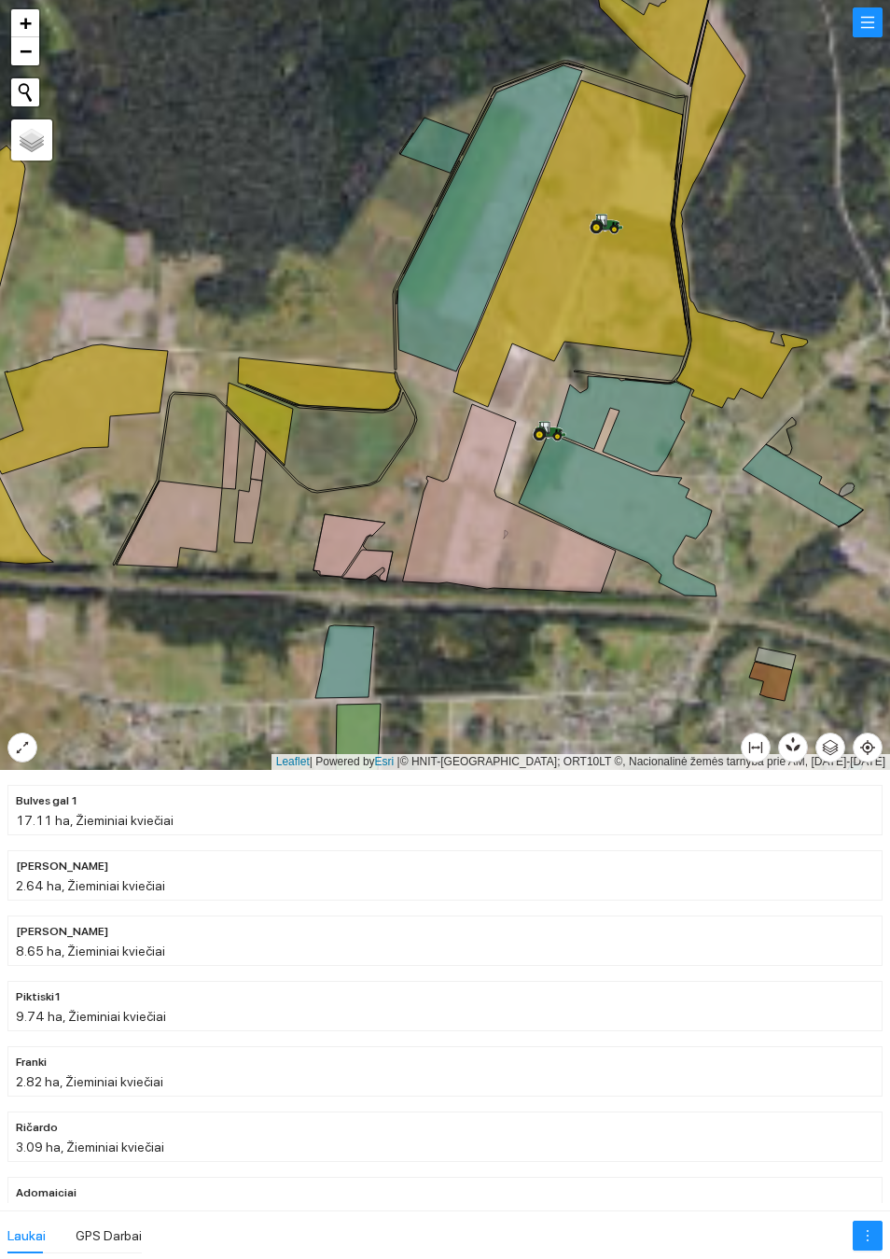
click at [550, 428] on icon at bounding box center [551, 428] width 32 height 15
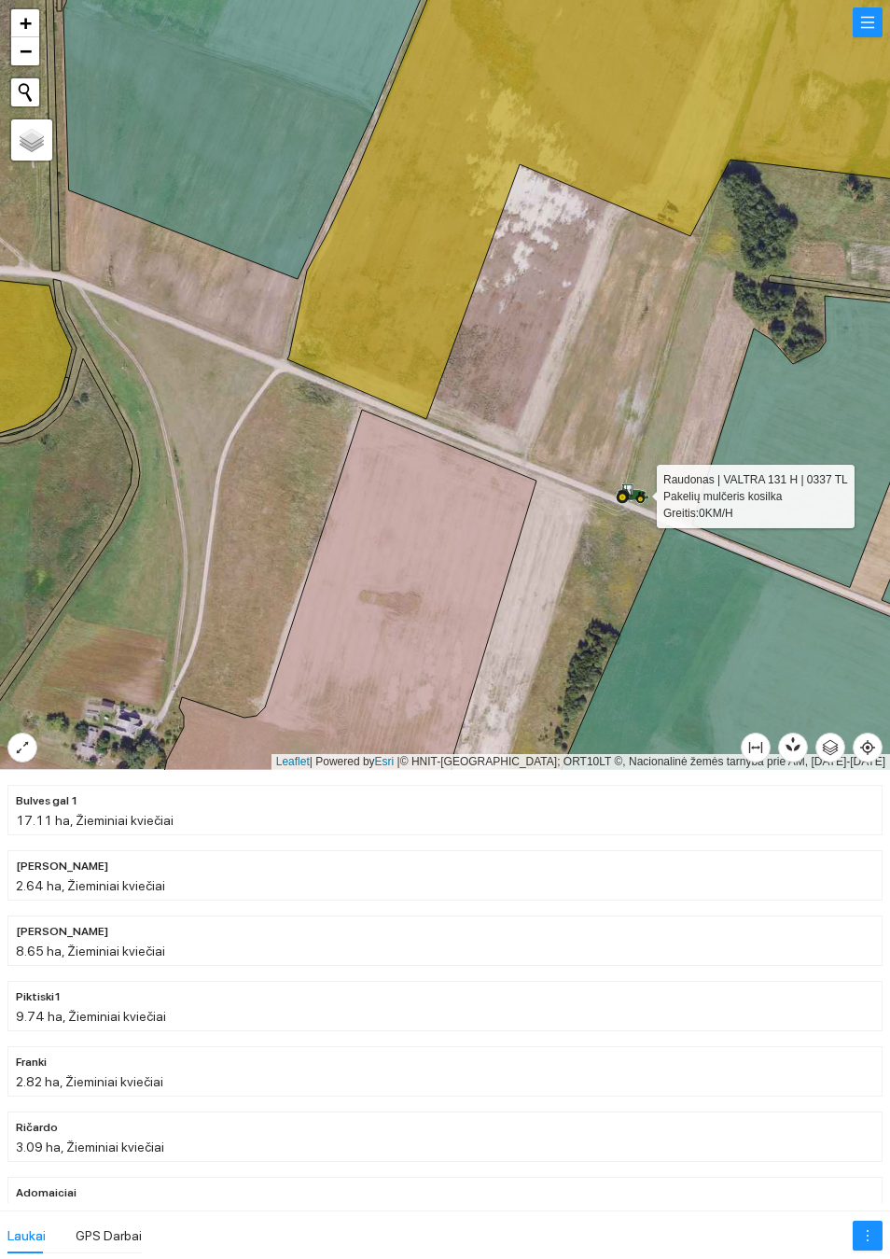
click at [640, 483] on icon at bounding box center [633, 493] width 34 height 21
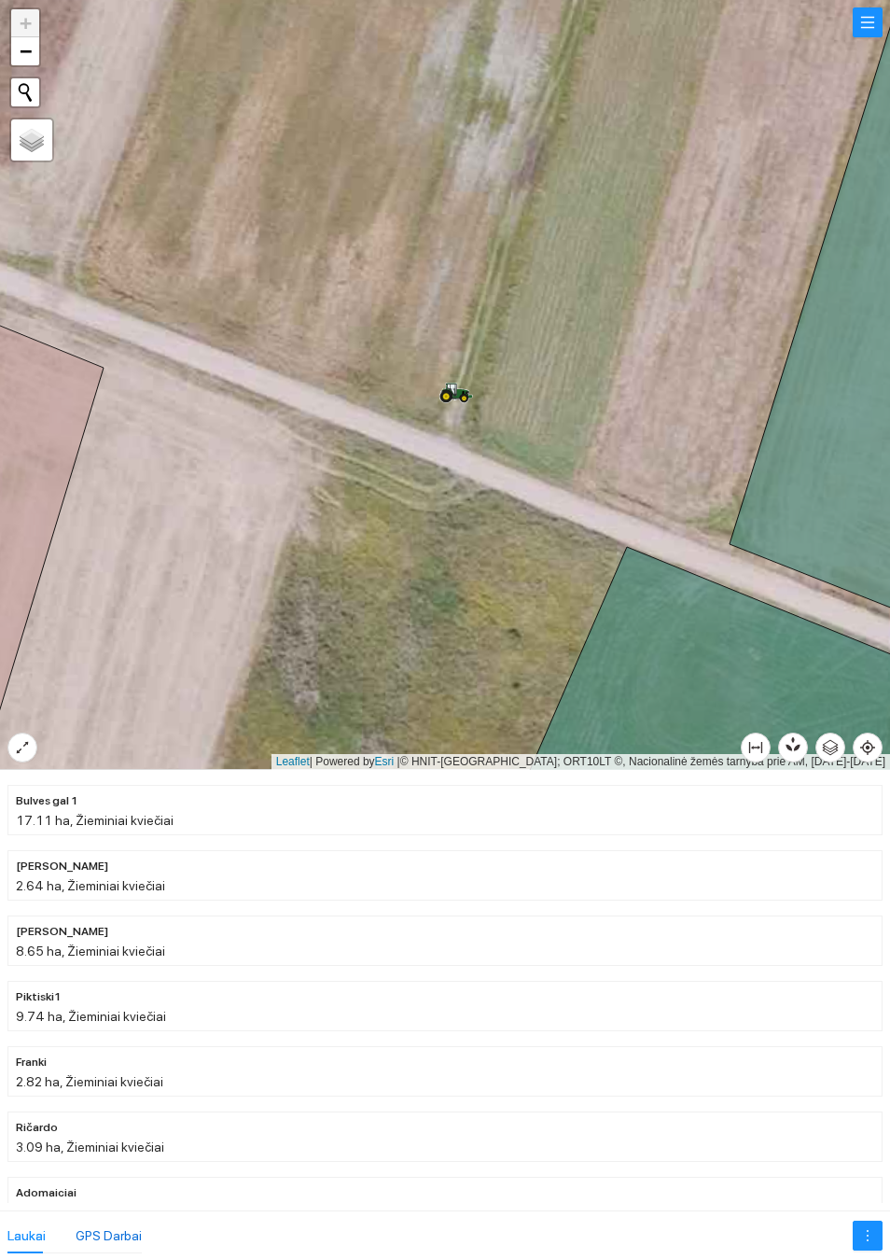
click at [99, 1238] on div "GPS Darbai" at bounding box center [109, 1235] width 66 height 21
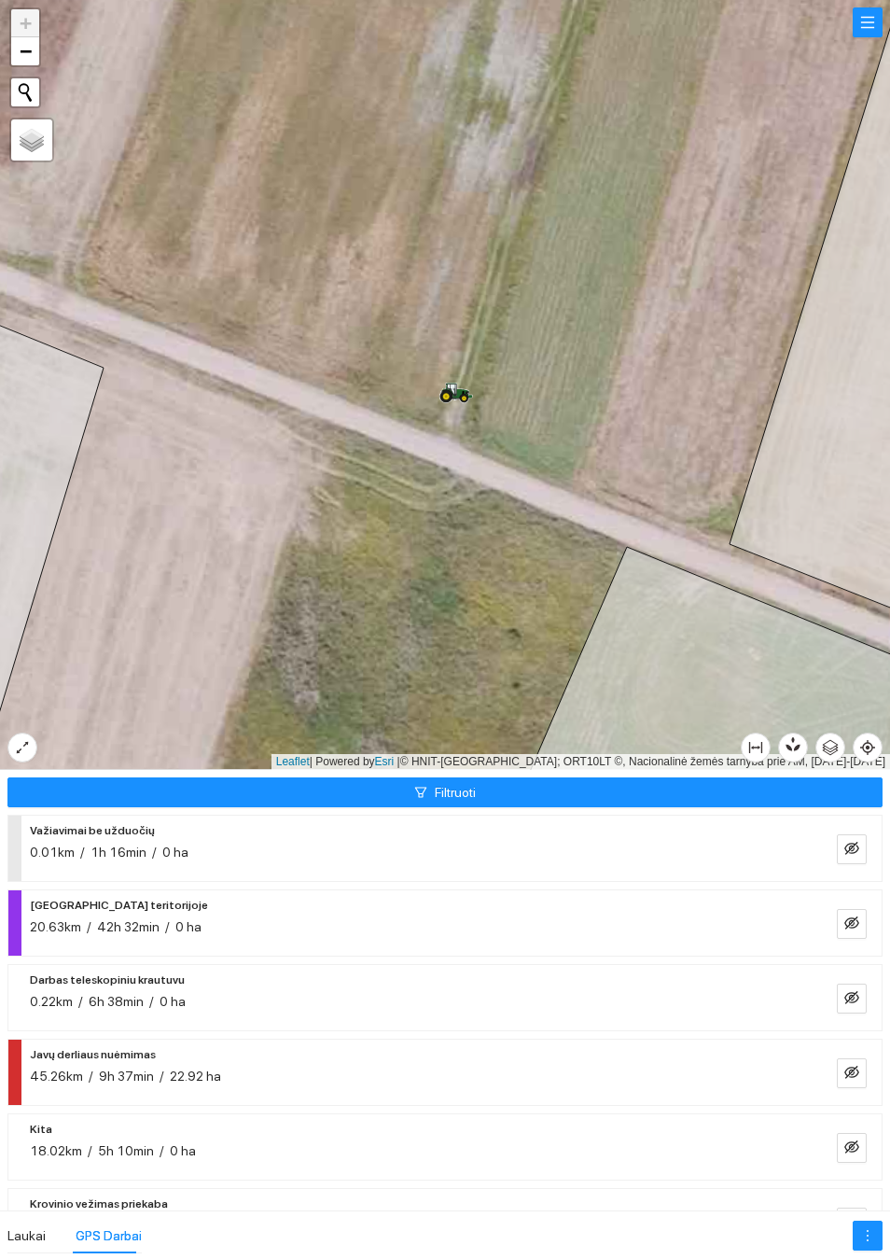
click at [849, 845] on icon "eye-invisible" at bounding box center [851, 848] width 15 height 15
click at [851, 849] on icon "eye" at bounding box center [851, 847] width 15 height 11
click at [854, 916] on icon "eye-invisible" at bounding box center [851, 922] width 15 height 15
click at [845, 916] on icon "eye" at bounding box center [851, 922] width 15 height 15
click at [845, 995] on icon "eye-invisible" at bounding box center [851, 997] width 15 height 13
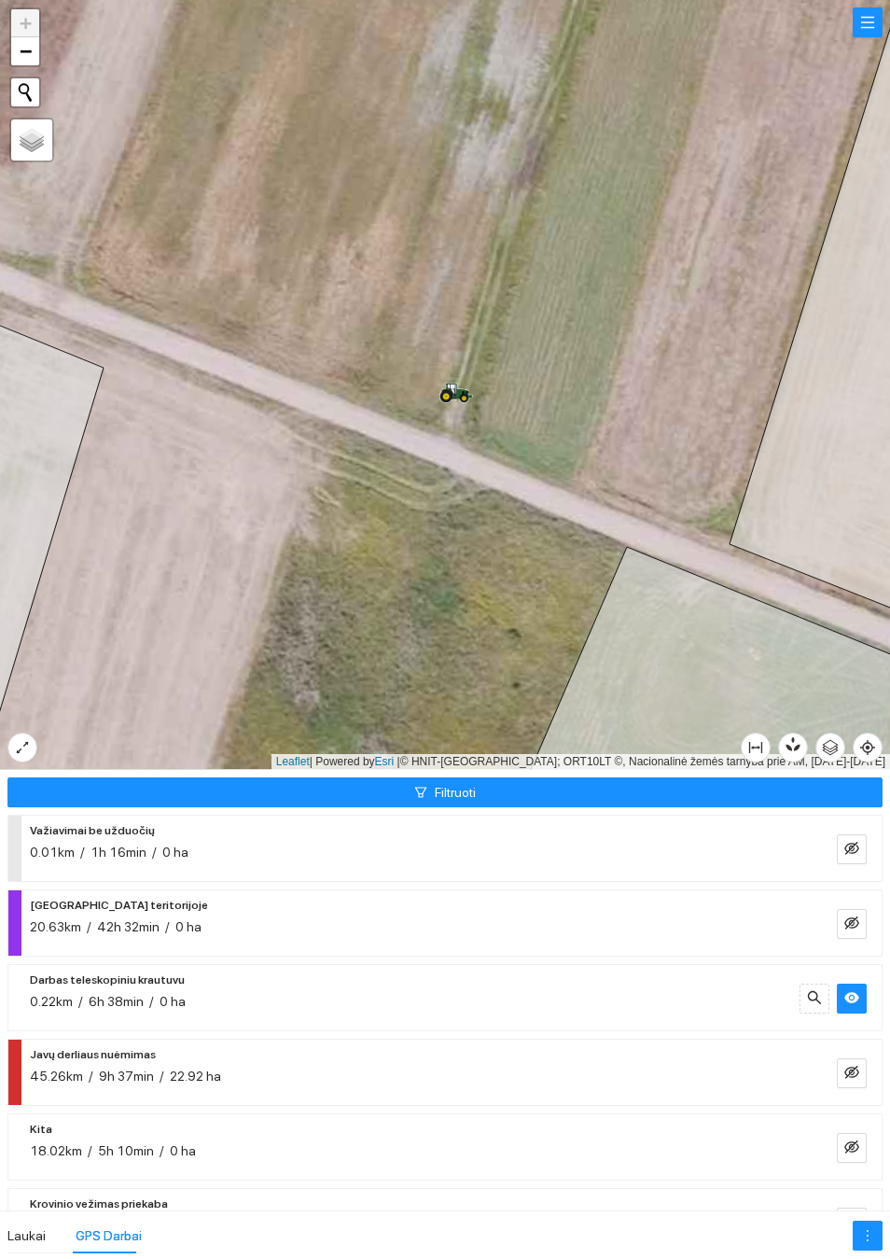
click at [854, 1001] on icon "eye" at bounding box center [851, 997] width 15 height 11
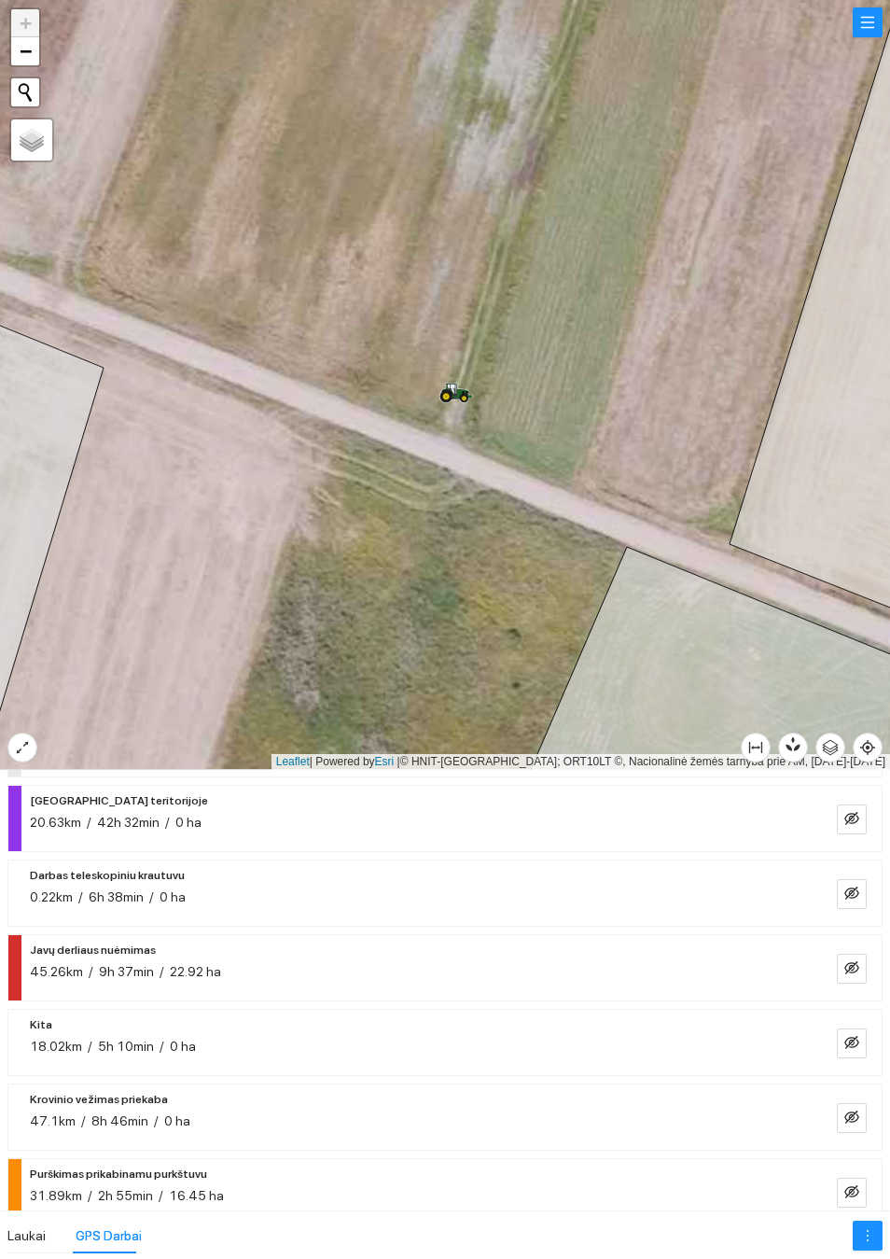
scroll to position [104, 0]
click at [850, 1037] on icon "eye-invisible" at bounding box center [851, 1043] width 15 height 15
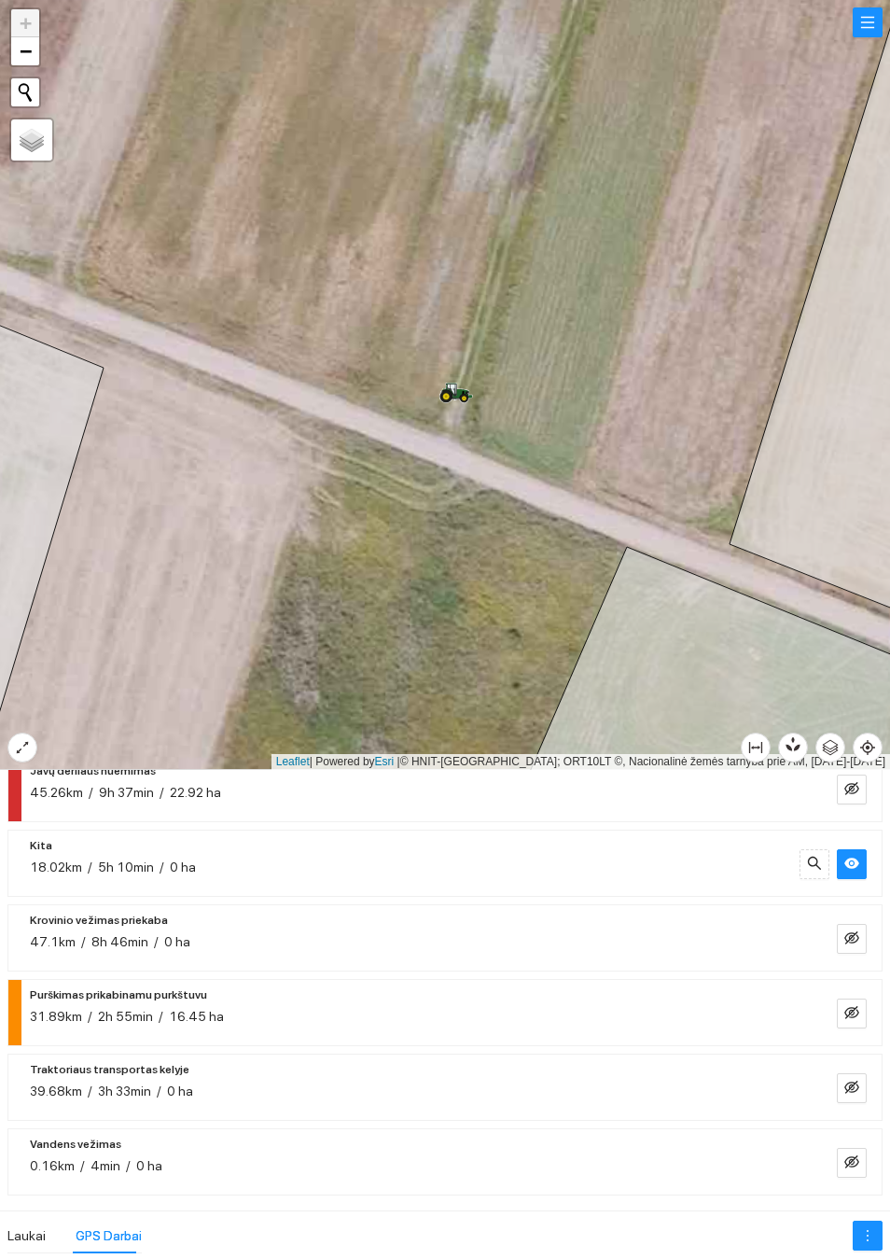
scroll to position [284, 0]
click at [852, 1079] on icon "eye-invisible" at bounding box center [851, 1086] width 15 height 15
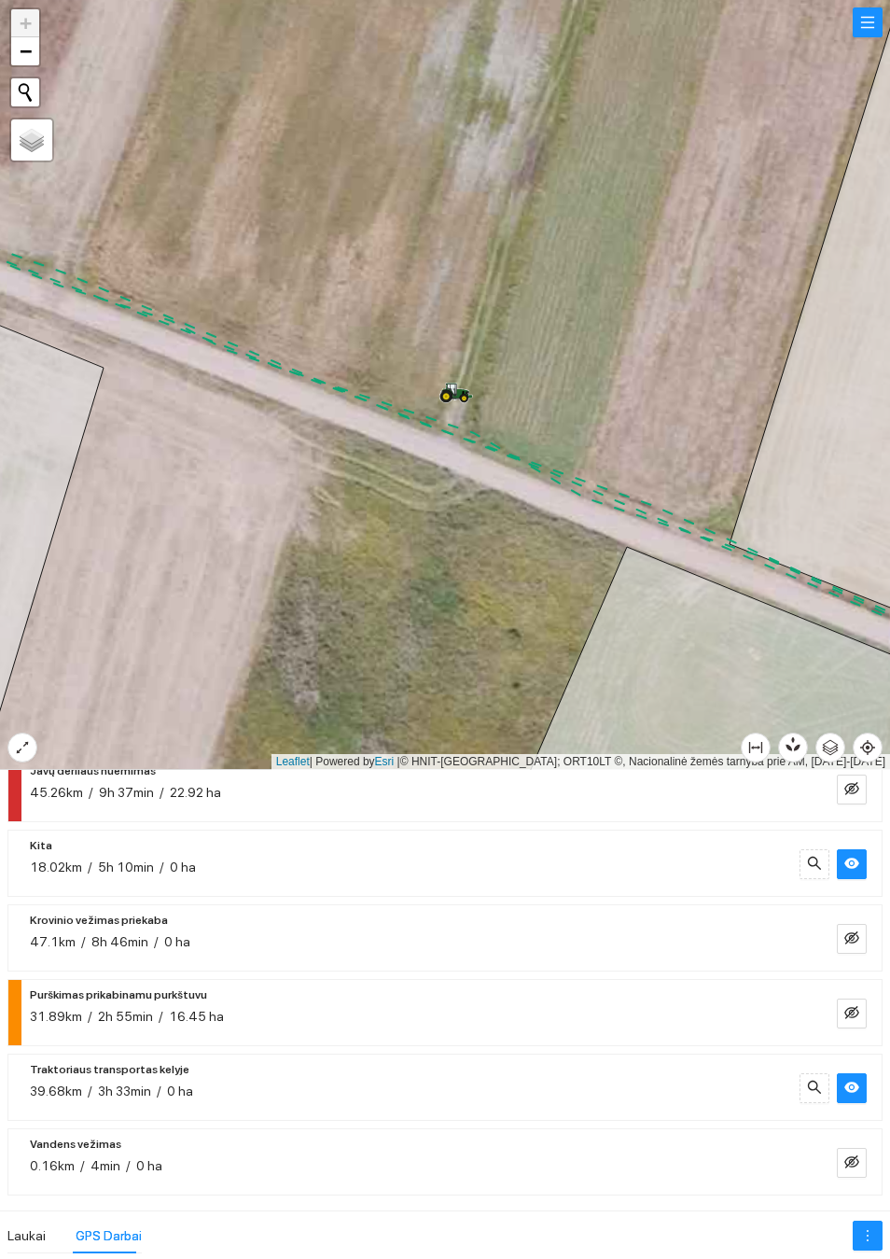
click at [841, 1095] on button "button" at bounding box center [852, 1088] width 30 height 30
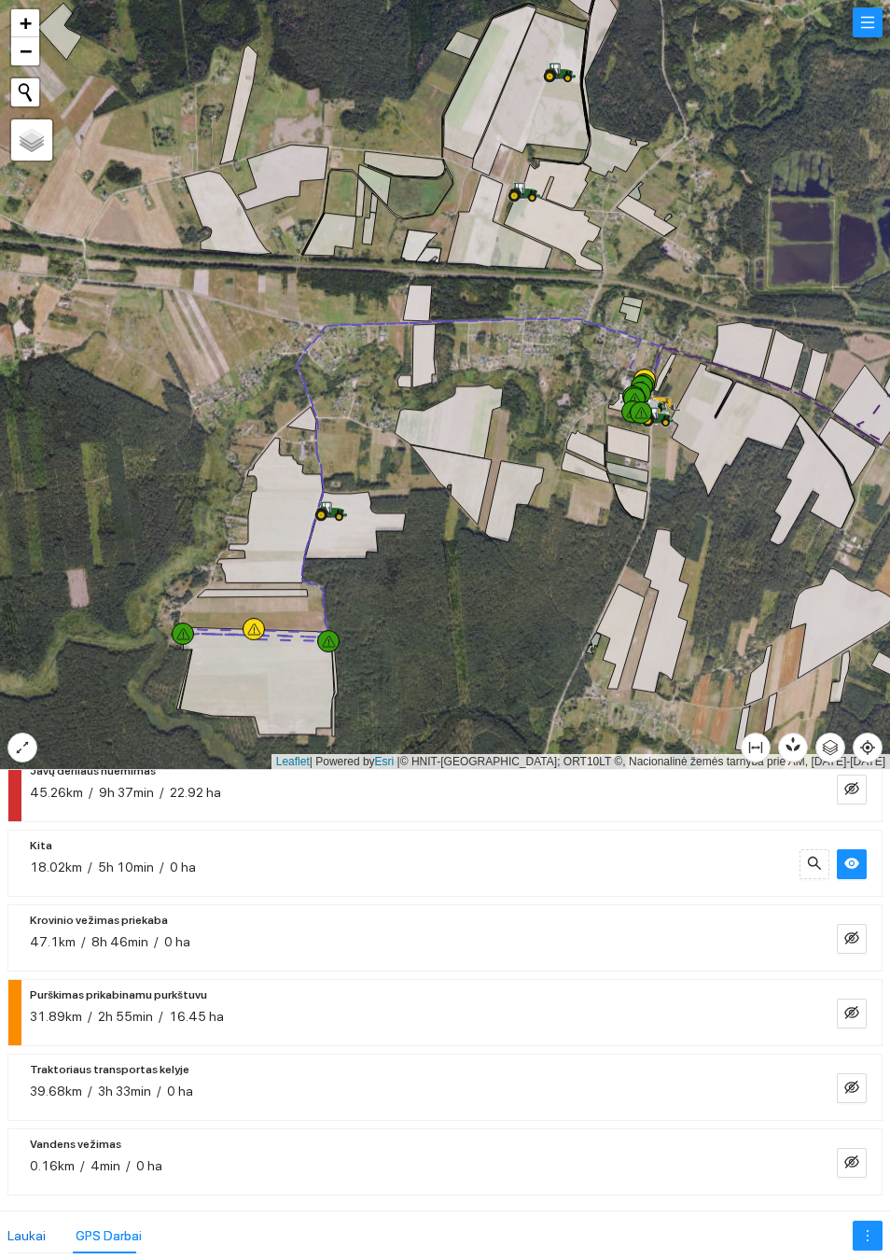
click at [30, 1236] on div "Laukai" at bounding box center [26, 1235] width 38 height 21
